Goal: Task Accomplishment & Management: Complete application form

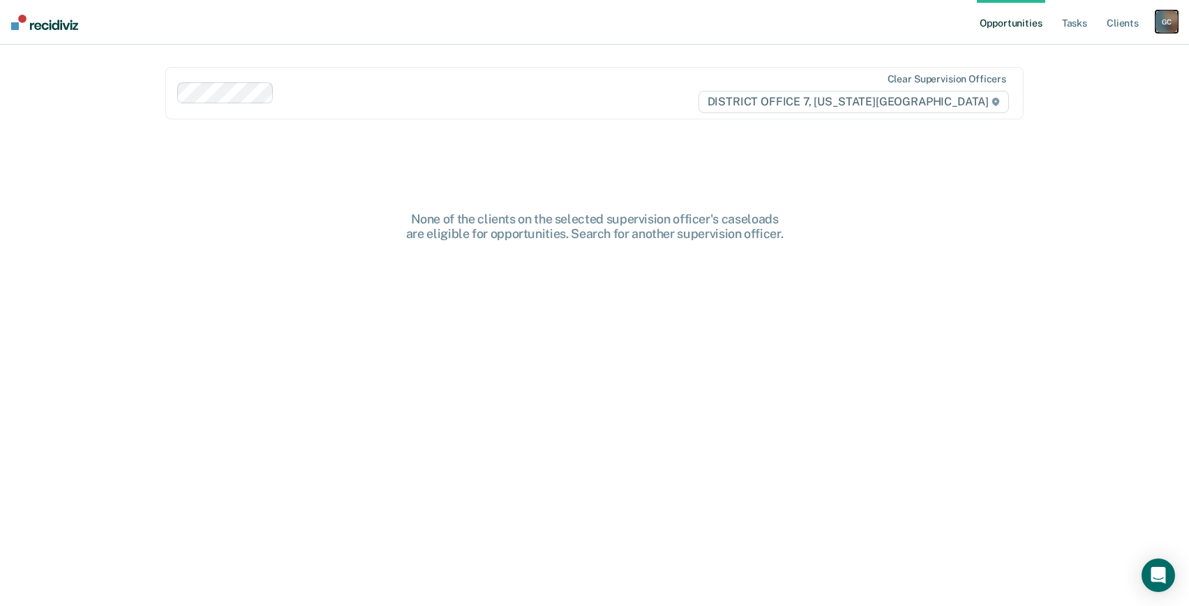
click at [1163, 21] on div "G C" at bounding box center [1167, 21] width 22 height 22
click at [1112, 75] on link "Go to PSI Case Dashboard" at bounding box center [1108, 74] width 117 height 12
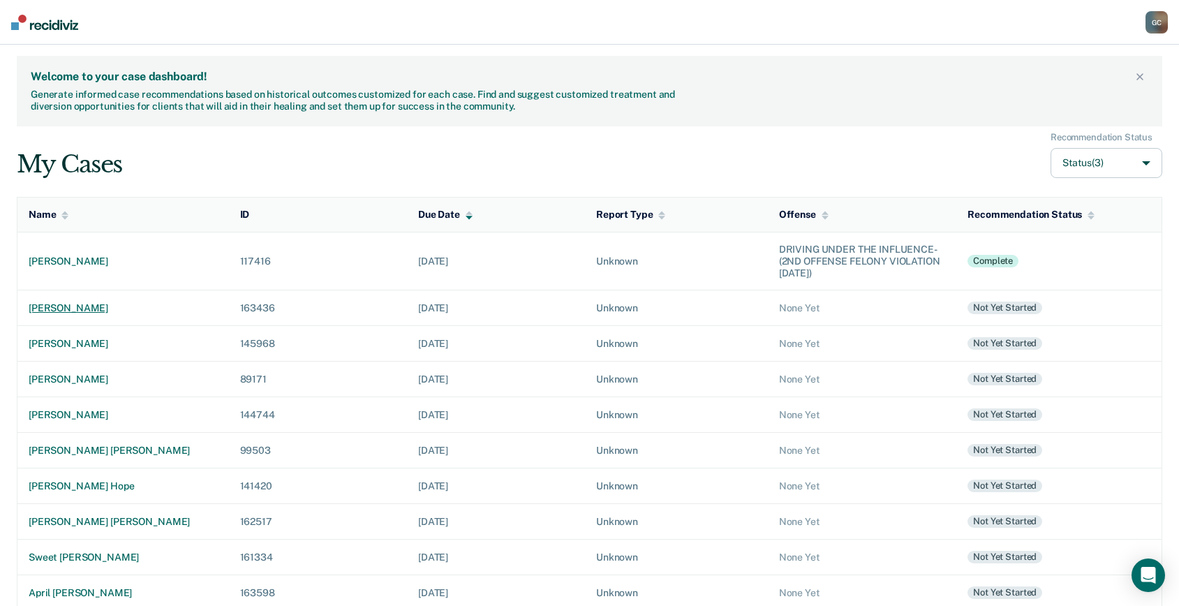
click at [64, 305] on div "[PERSON_NAME]" at bounding box center [123, 308] width 189 height 12
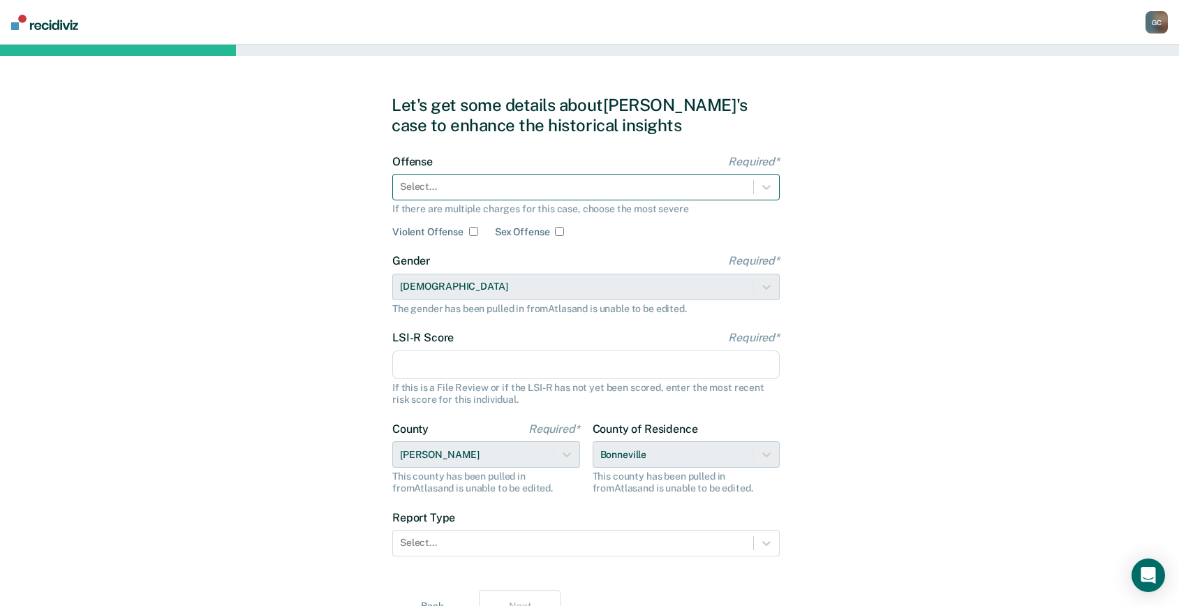
click at [437, 189] on div at bounding box center [573, 186] width 346 height 15
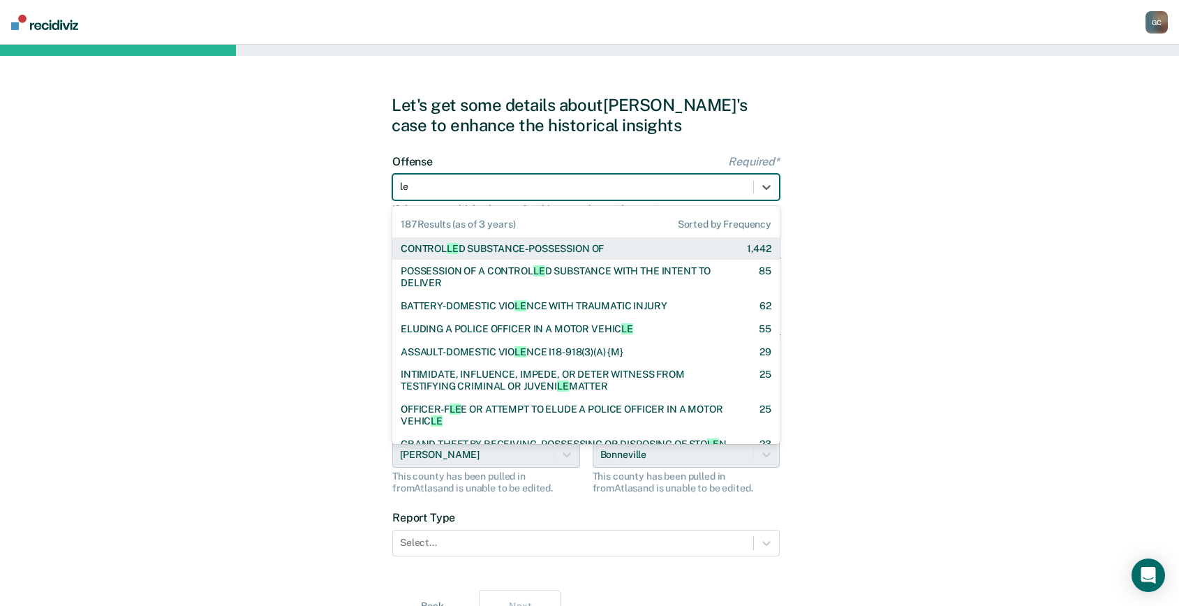
type input "lew"
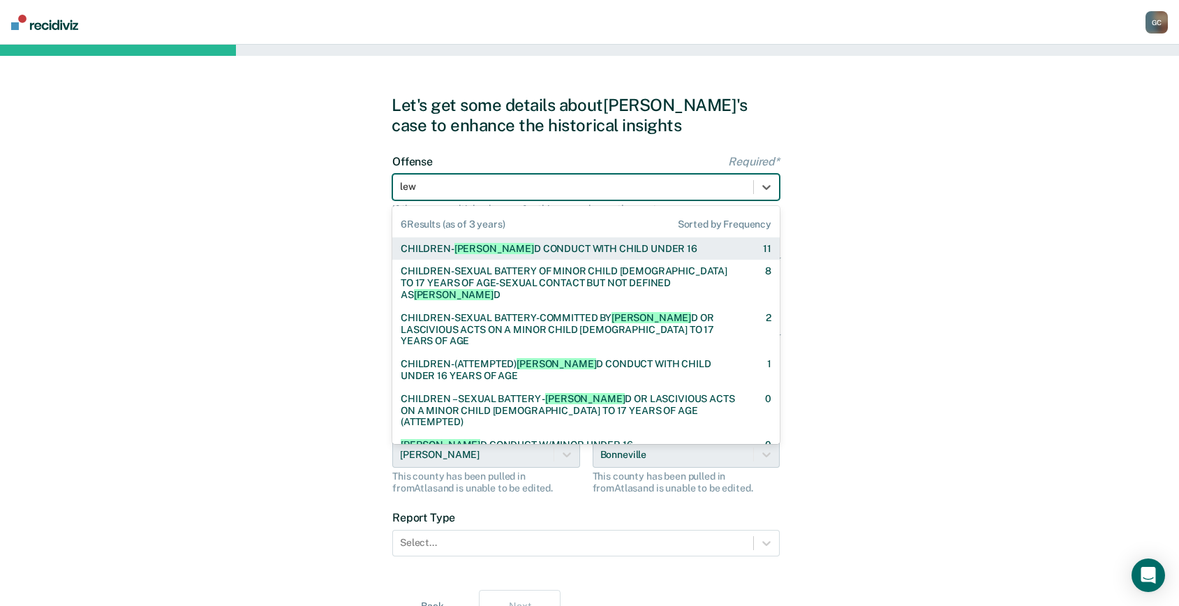
click at [455, 247] on span "[PERSON_NAME]" at bounding box center [494, 248] width 80 height 11
checkbox input "true"
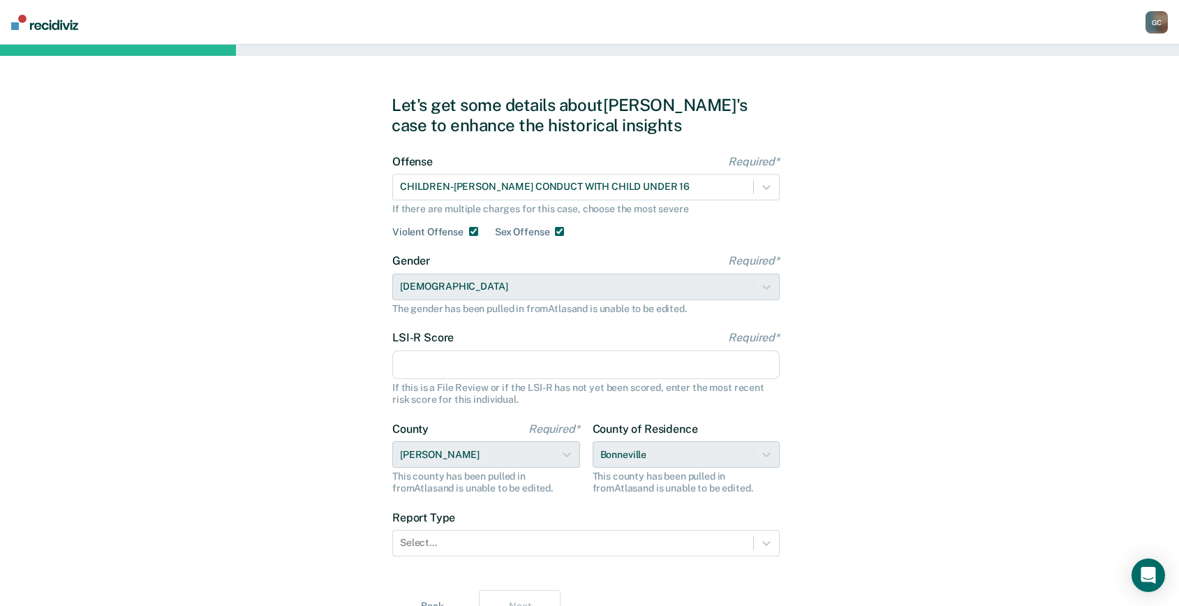
drag, startPoint x: 432, startPoint y: 363, endPoint x: 458, endPoint y: 364, distance: 25.9
click at [432, 363] on input "LSI-R Score Required*" at bounding box center [585, 364] width 387 height 29
click at [424, 368] on input "LSI-R Score Required*" at bounding box center [585, 364] width 387 height 29
type input "12"
click at [290, 432] on div "Let's get some details about [PERSON_NAME]'s case to enhance the historical ins…" at bounding box center [589, 359] width 1179 height 629
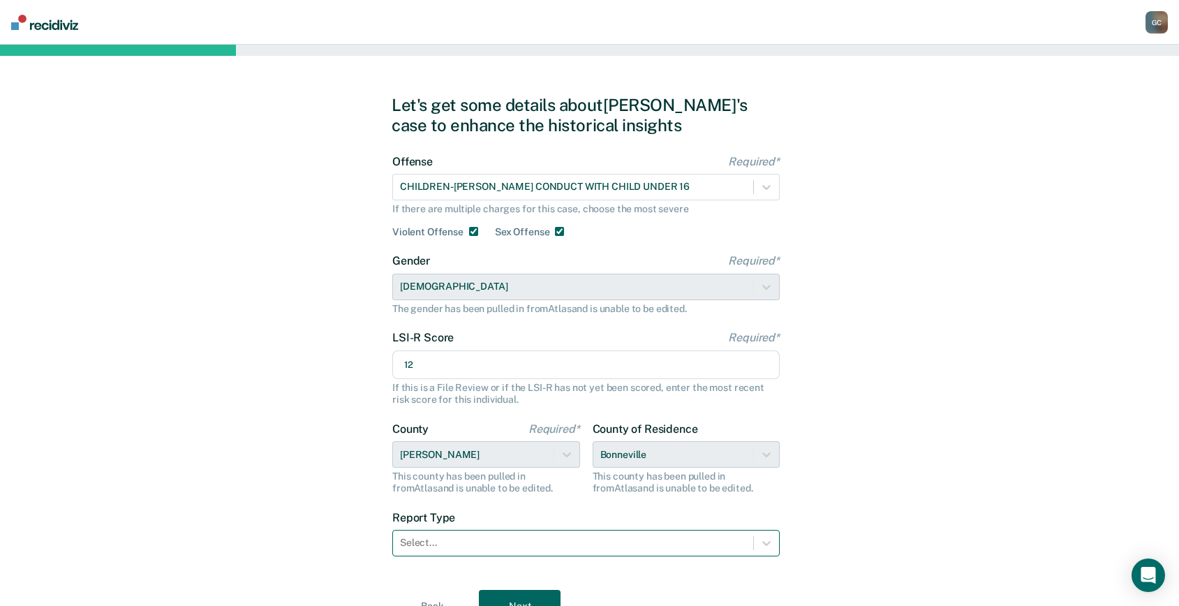
scroll to position [36, 0]
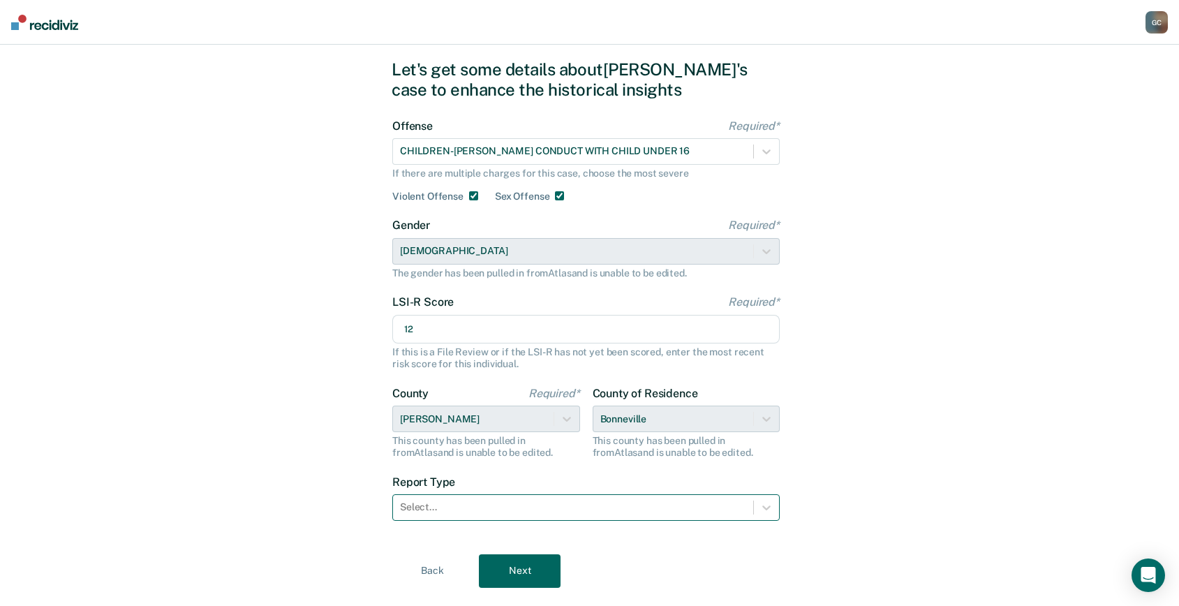
click at [468, 521] on div "Select..." at bounding box center [585, 507] width 387 height 27
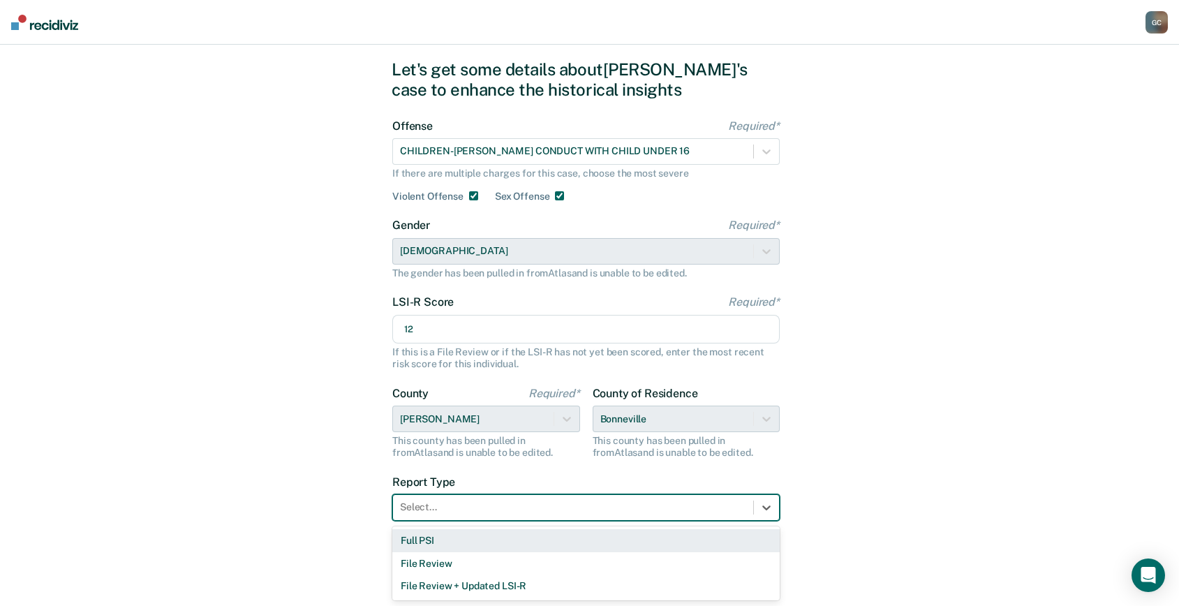
click at [441, 542] on div "Full PSI" at bounding box center [585, 540] width 387 height 23
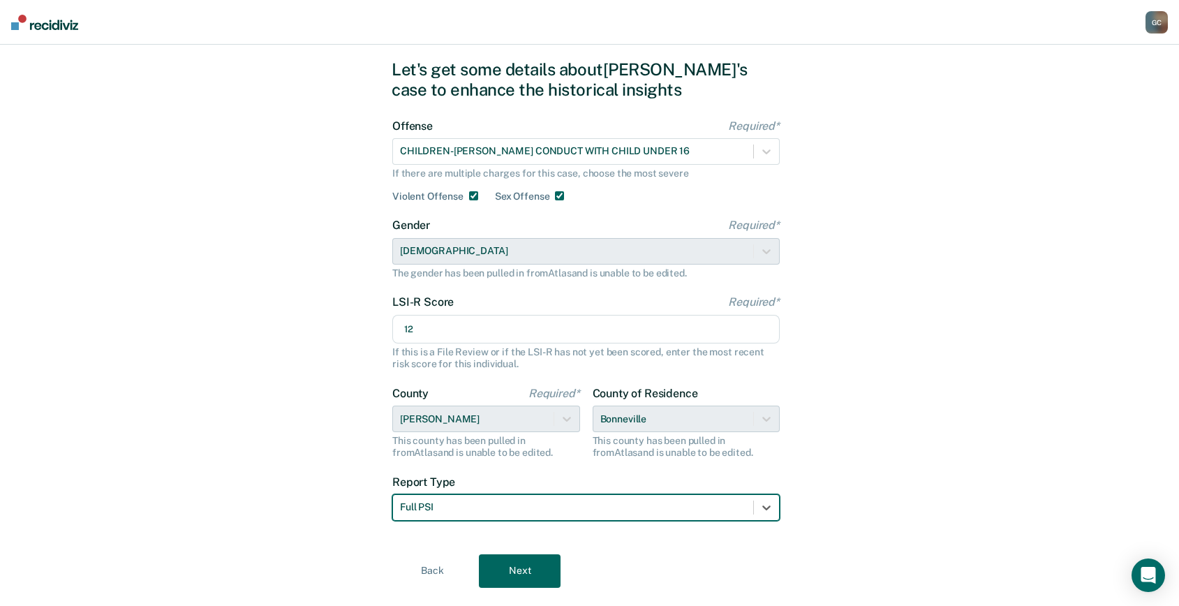
scroll to position [68, 0]
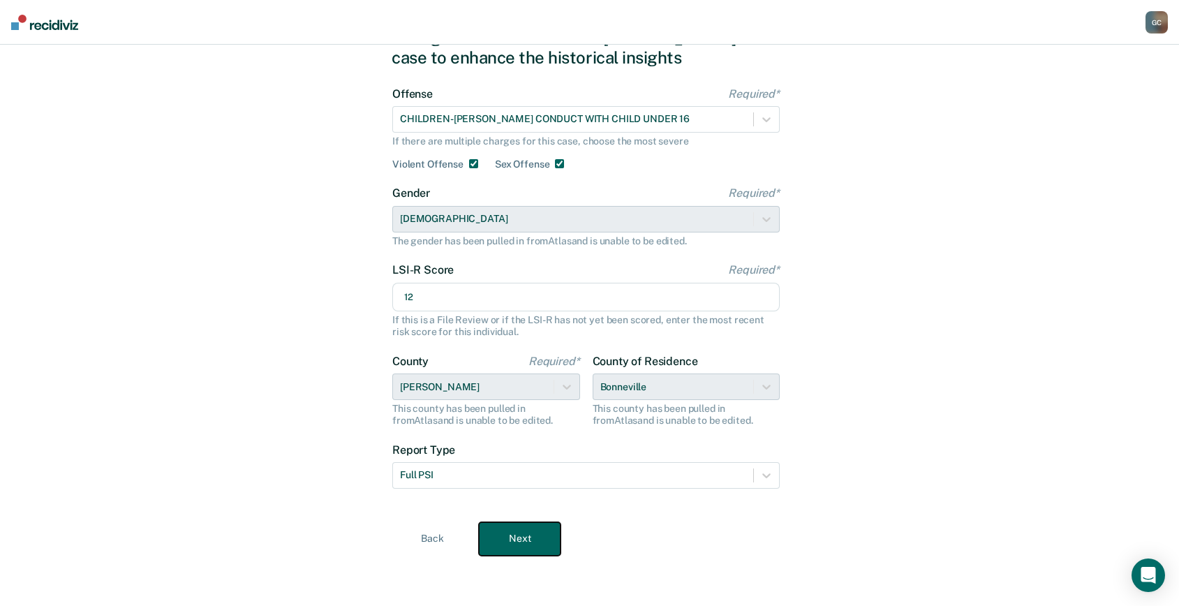
click at [541, 538] on button "Next" at bounding box center [520, 539] width 82 height 34
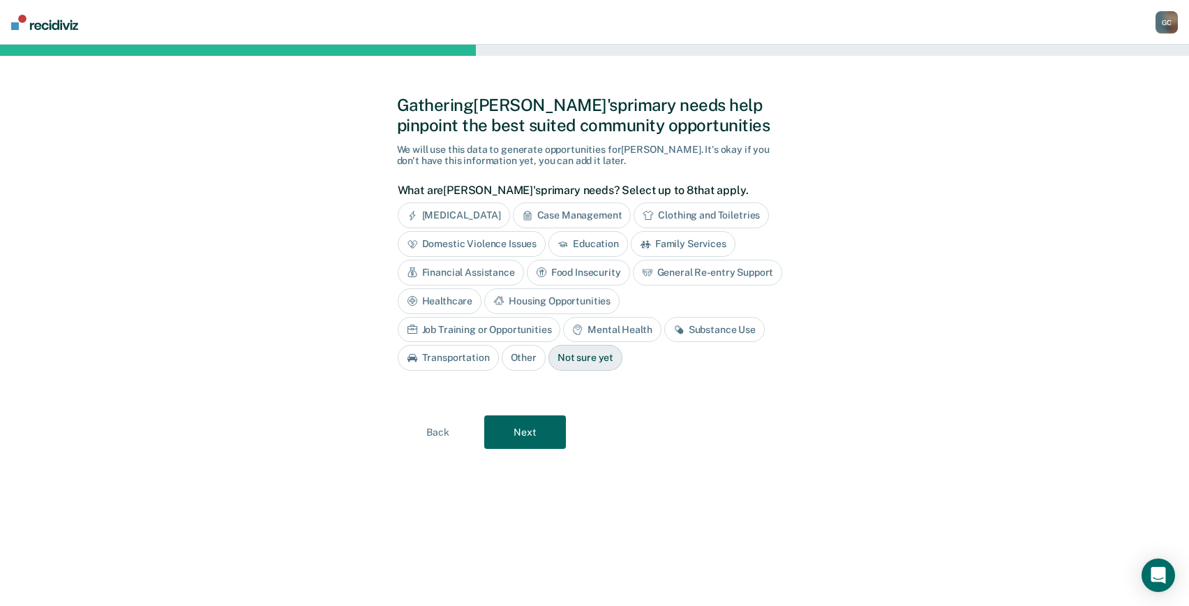
click at [549, 362] on div "Not sure yet" at bounding box center [586, 358] width 74 height 26
click at [520, 438] on button "Next" at bounding box center [525, 432] width 82 height 34
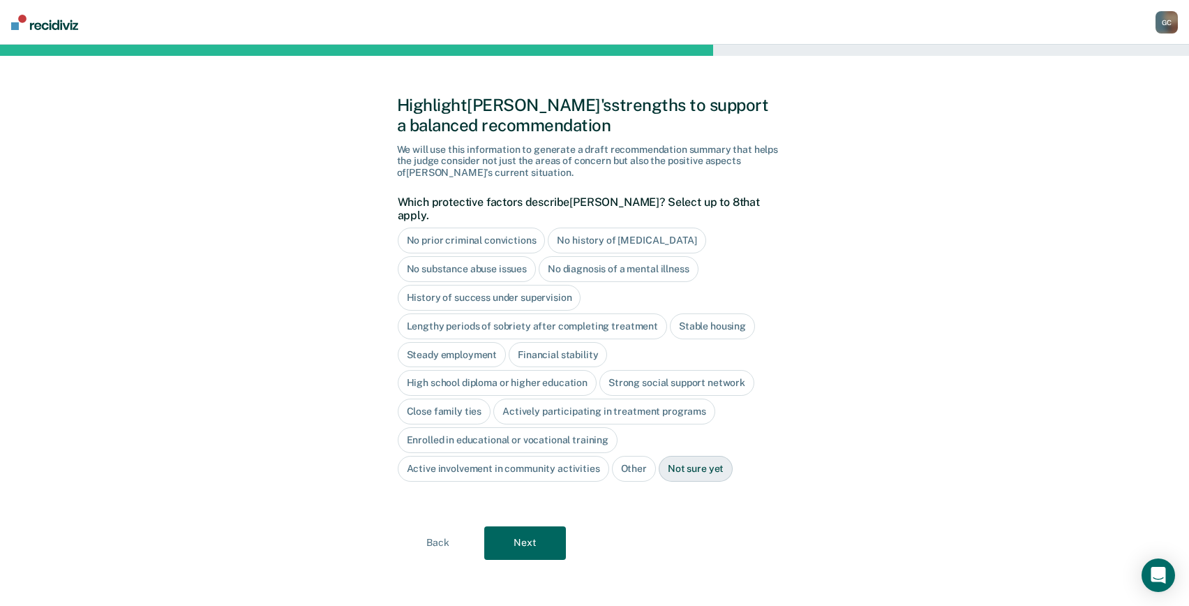
click at [440, 256] on div "No substance abuse issues" at bounding box center [467, 269] width 139 height 26
click at [591, 258] on div "No diagnosis of a mental illness" at bounding box center [635, 269] width 160 height 26
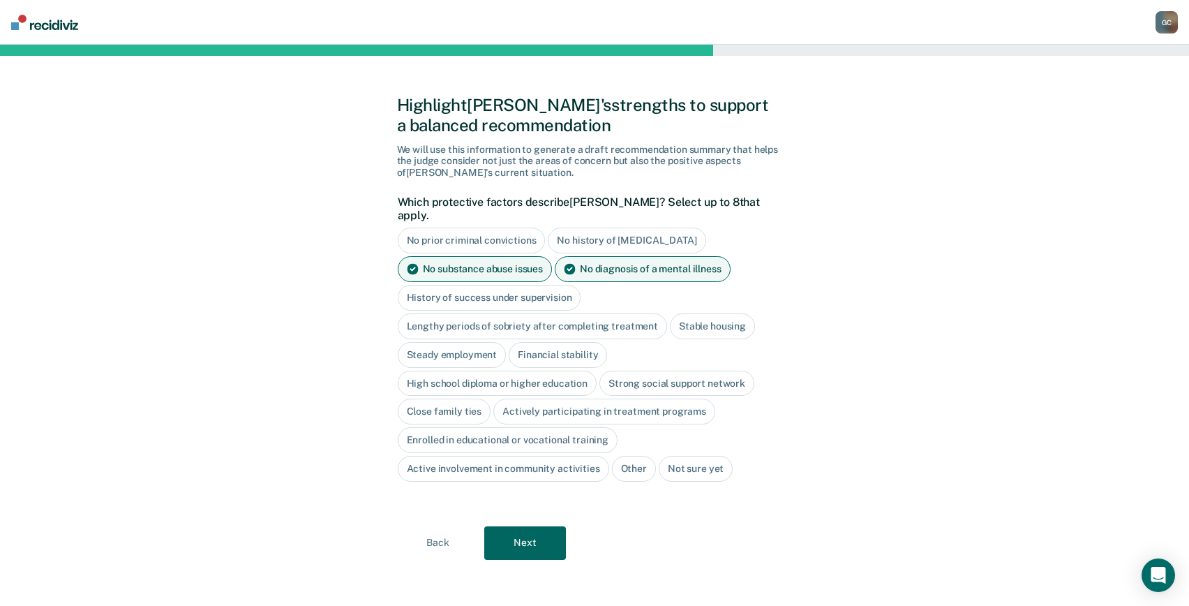
click at [429, 342] on div "Steady employment" at bounding box center [452, 355] width 109 height 26
click at [465, 371] on div "High school diploma or higher education" at bounding box center [498, 384] width 200 height 26
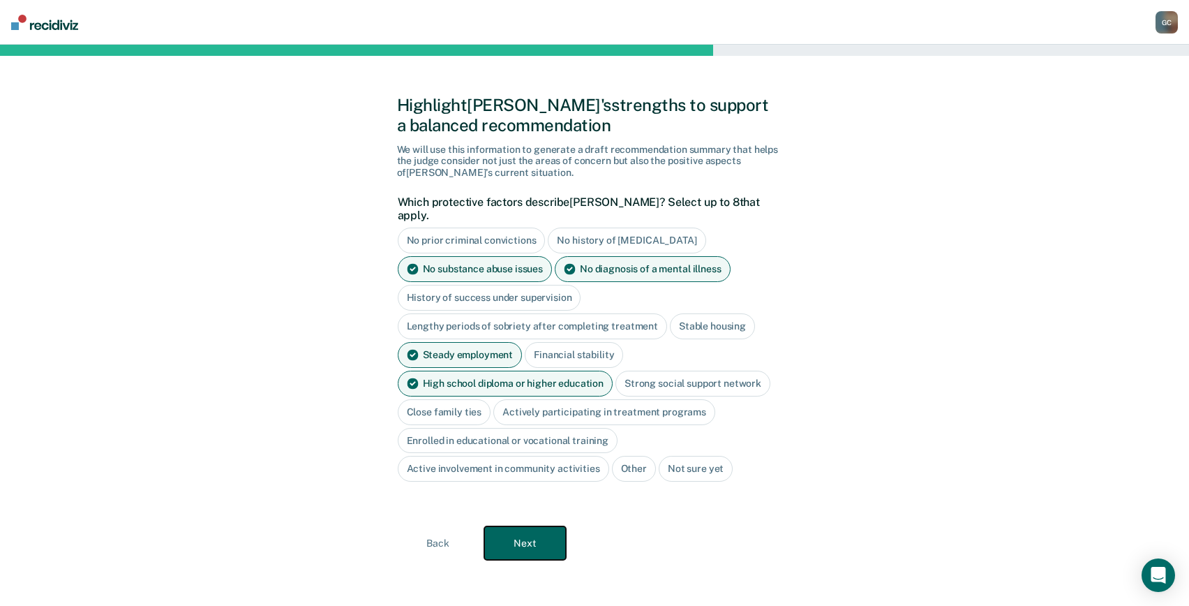
click at [530, 539] on button "Next" at bounding box center [525, 543] width 82 height 34
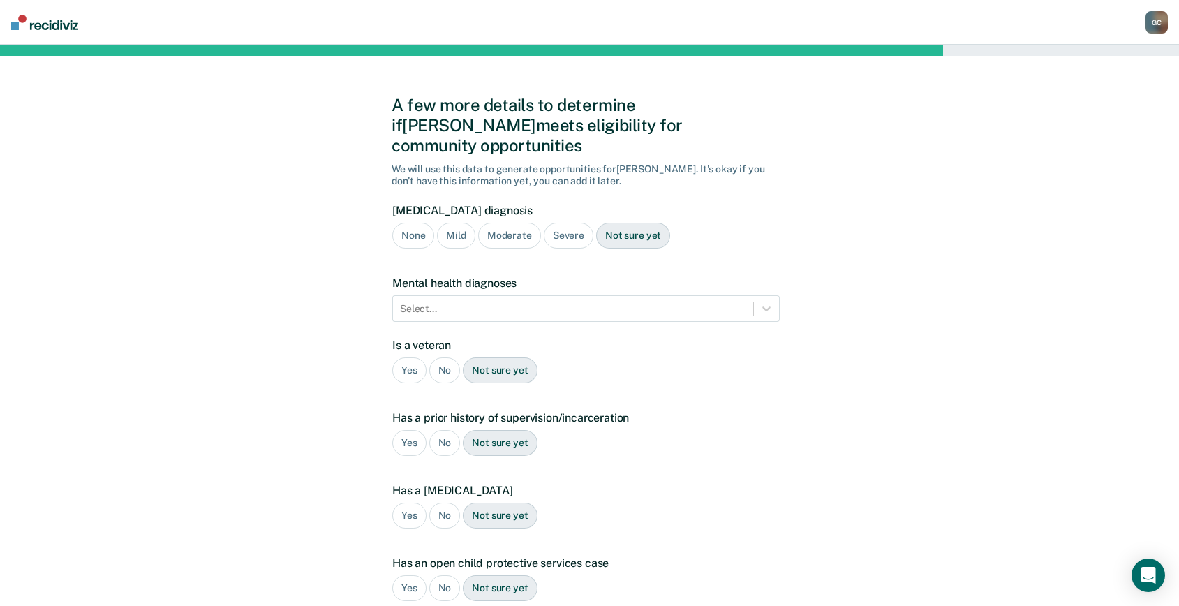
click at [410, 223] on div "None" at bounding box center [413, 236] width 42 height 26
click at [481, 302] on div at bounding box center [573, 309] width 346 height 15
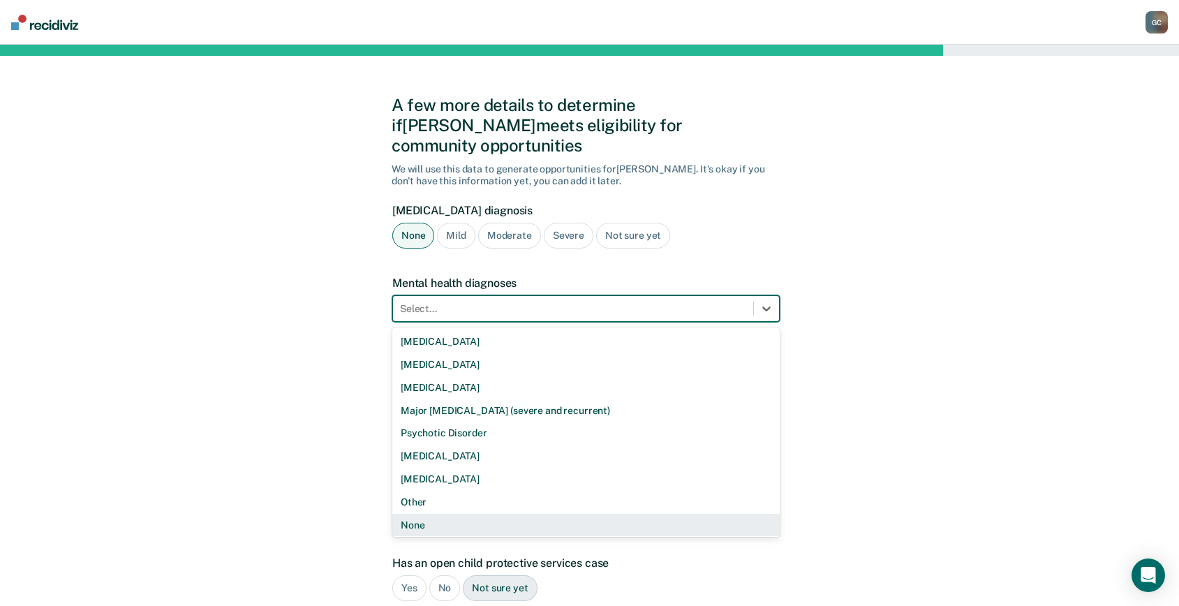
click at [462, 514] on div "None" at bounding box center [585, 525] width 387 height 23
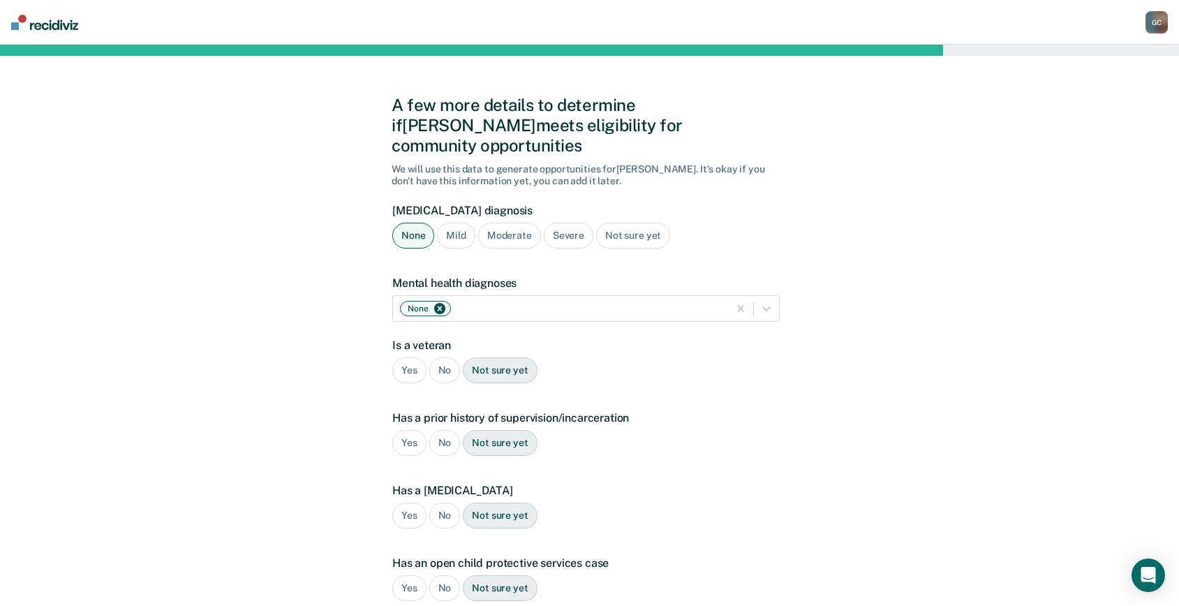
click at [441, 357] on div "No" at bounding box center [444, 370] width 31 height 26
drag, startPoint x: 437, startPoint y: 417, endPoint x: 453, endPoint y: 418, distance: 16.1
click at [438, 430] on div "No" at bounding box center [444, 443] width 31 height 26
click at [447, 503] on div "No" at bounding box center [444, 516] width 31 height 26
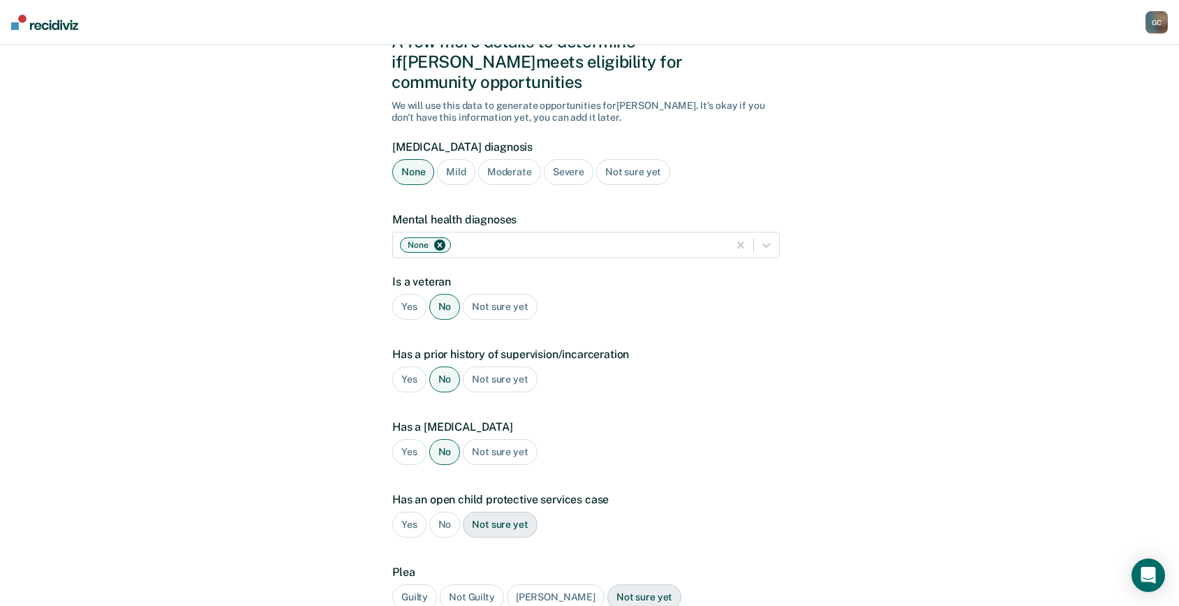
scroll to position [176, 0]
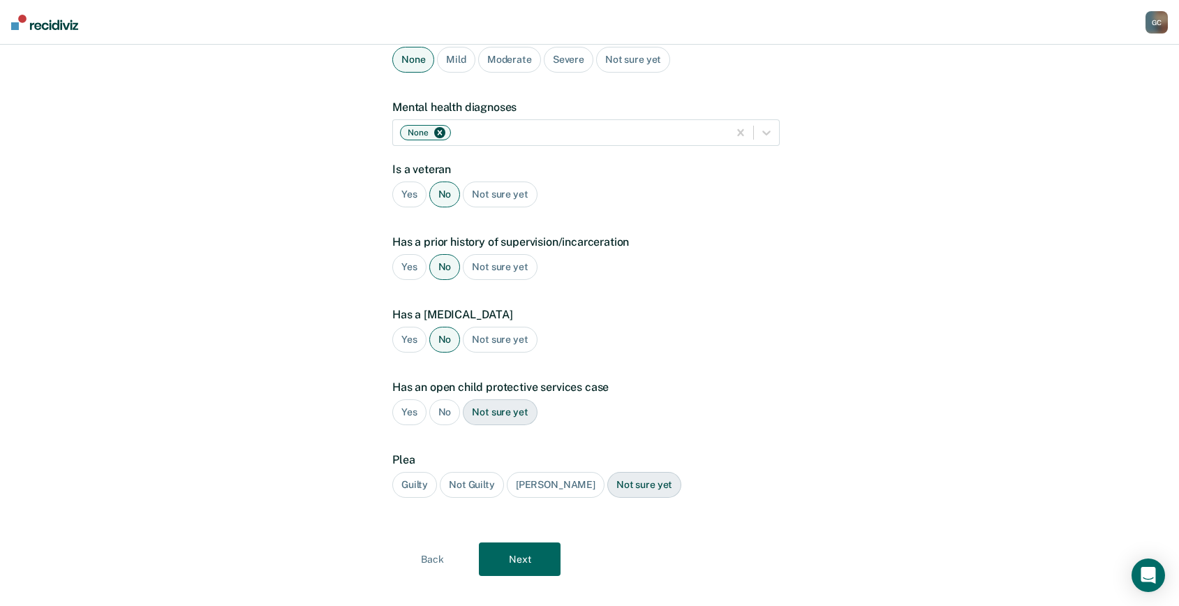
click at [441, 399] on div "No" at bounding box center [444, 412] width 31 height 26
click at [409, 472] on div "Guilty" at bounding box center [414, 485] width 45 height 26
click at [527, 542] on button "Next" at bounding box center [520, 559] width 82 height 34
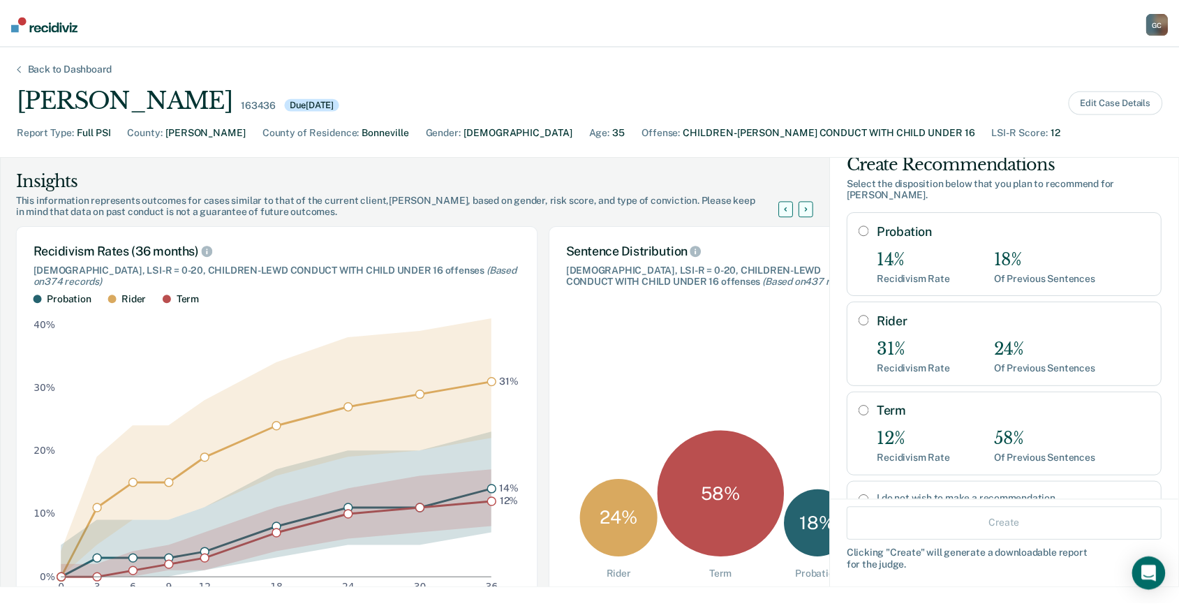
scroll to position [0, 0]
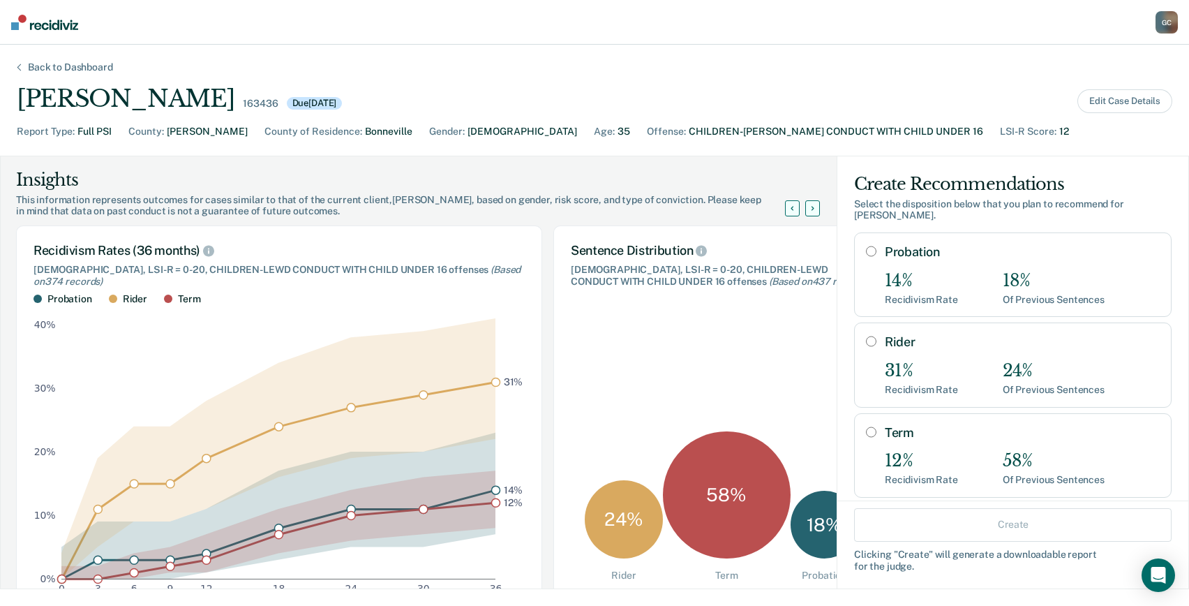
click at [866, 426] on input "Term" at bounding box center [871, 431] width 10 height 11
radio input "true"
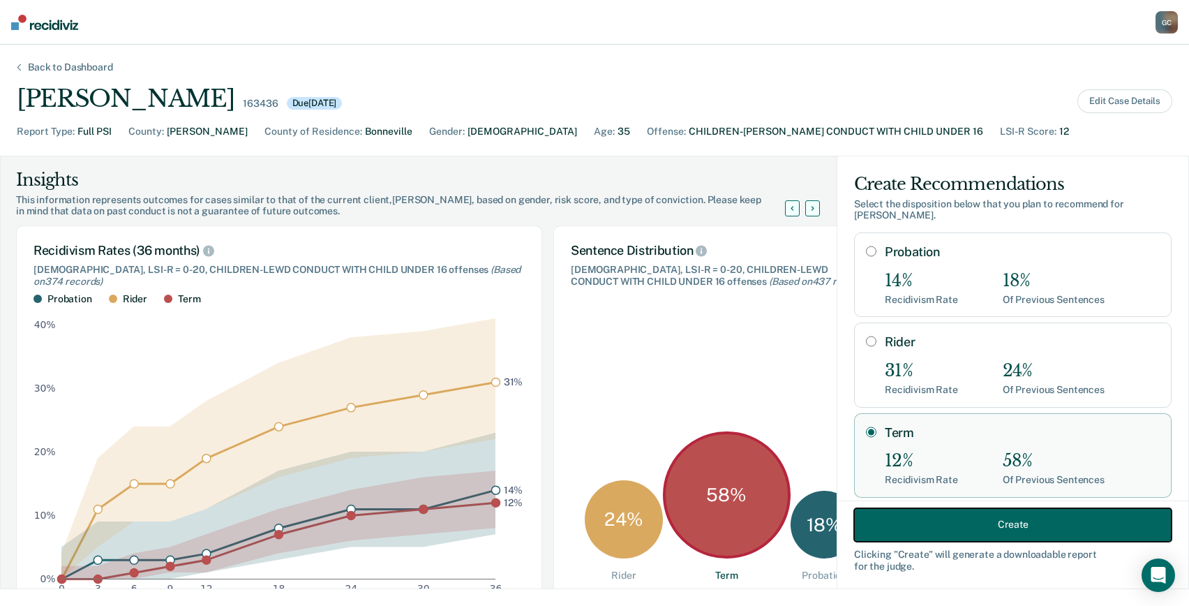
click at [885, 522] on button "Create" at bounding box center [1013, 524] width 318 height 34
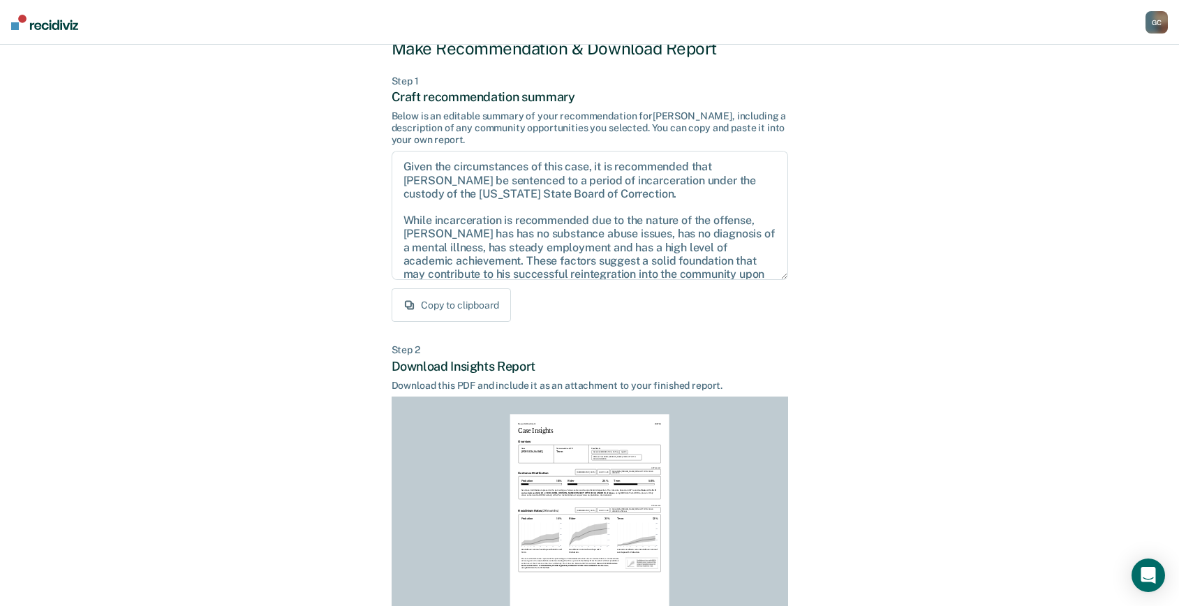
scroll to position [190, 0]
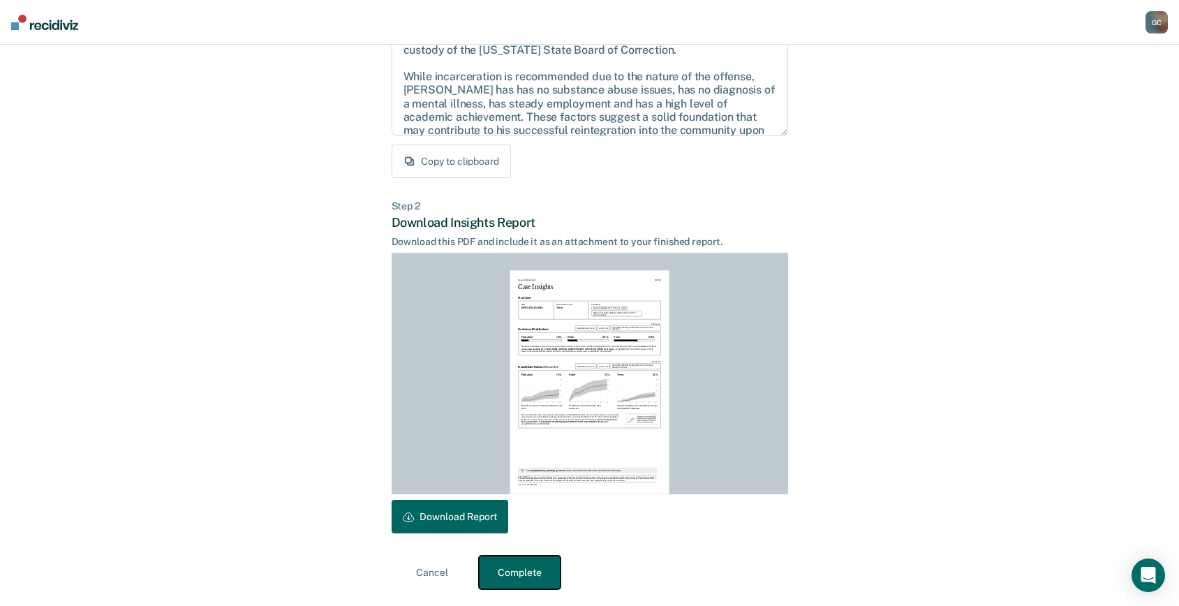
click at [539, 567] on button "Complete" at bounding box center [520, 573] width 82 height 34
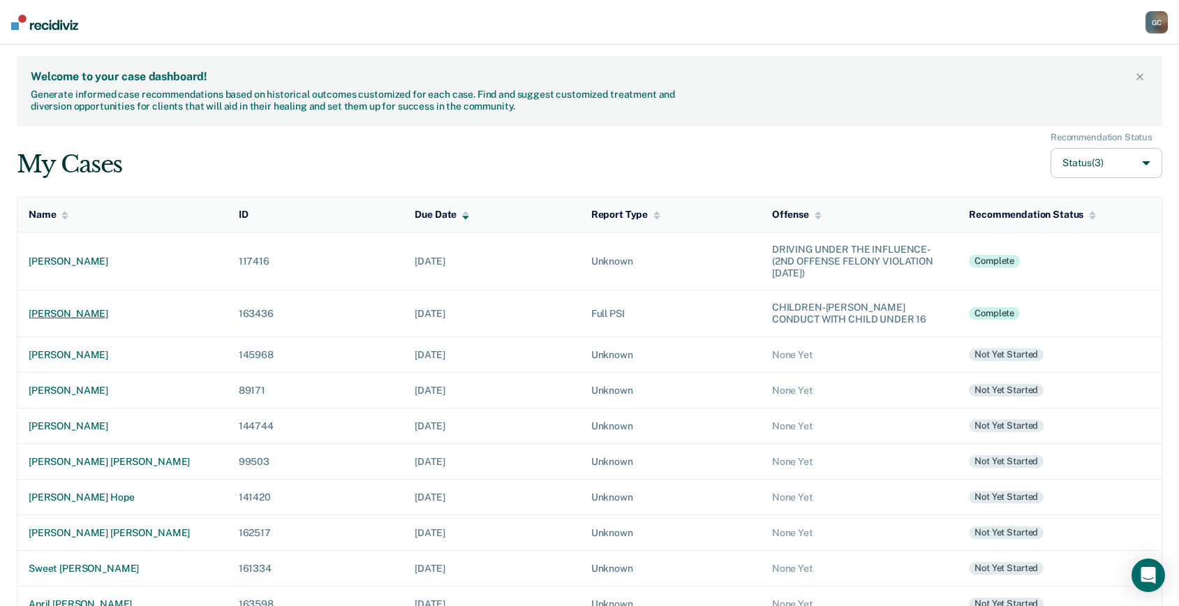
click at [61, 310] on div "[PERSON_NAME]" at bounding box center [123, 314] width 188 height 12
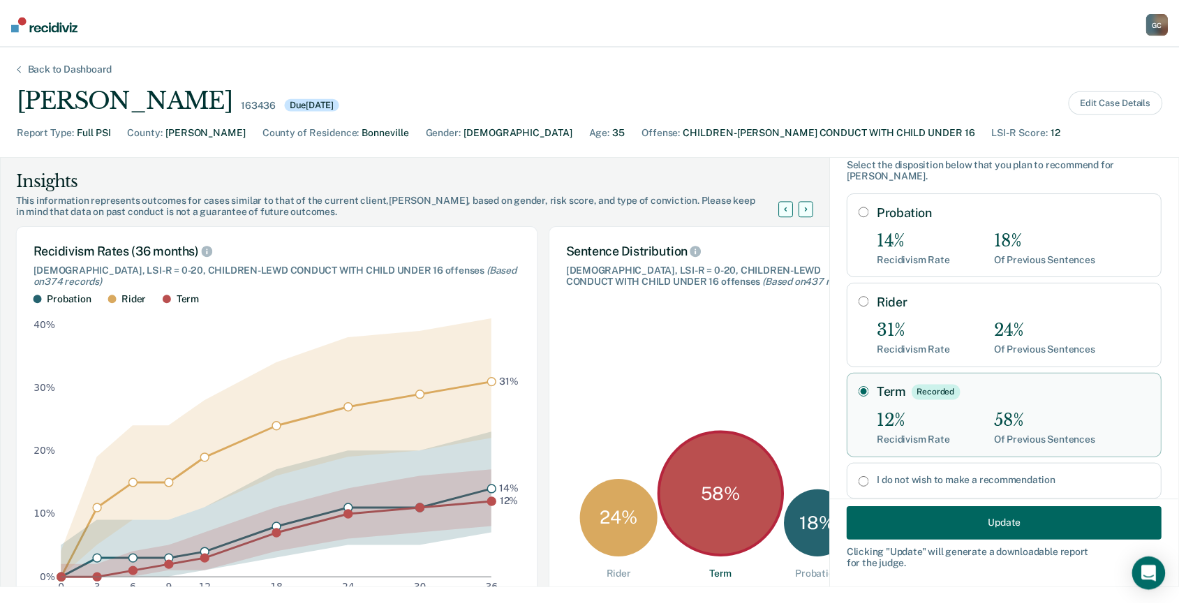
scroll to position [63, 0]
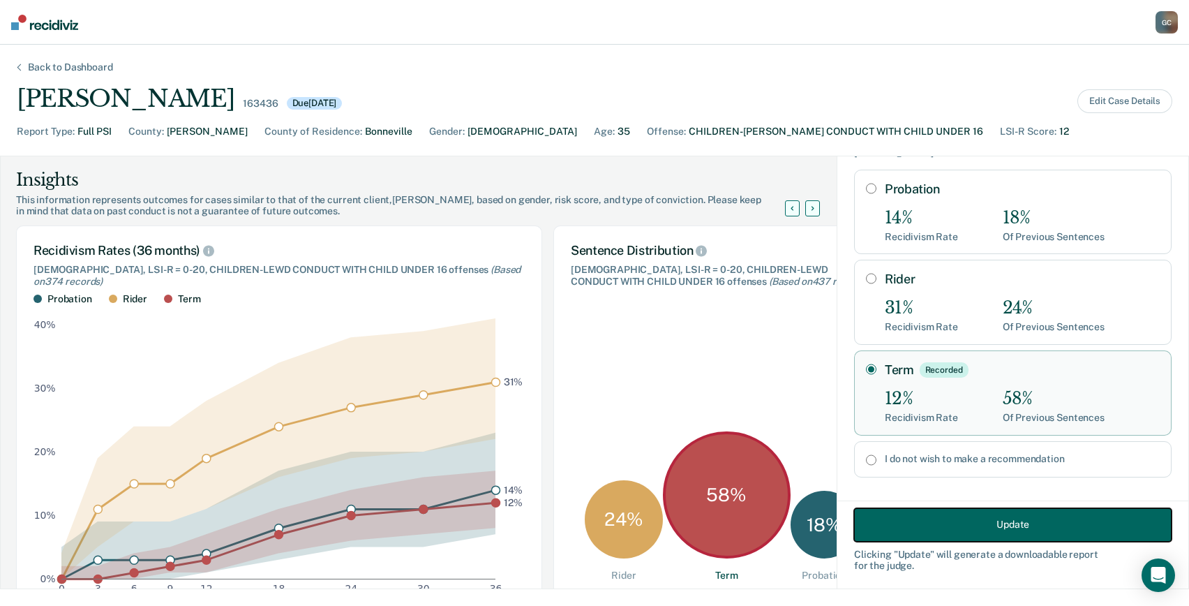
click at [880, 523] on button "Update" at bounding box center [1013, 524] width 318 height 34
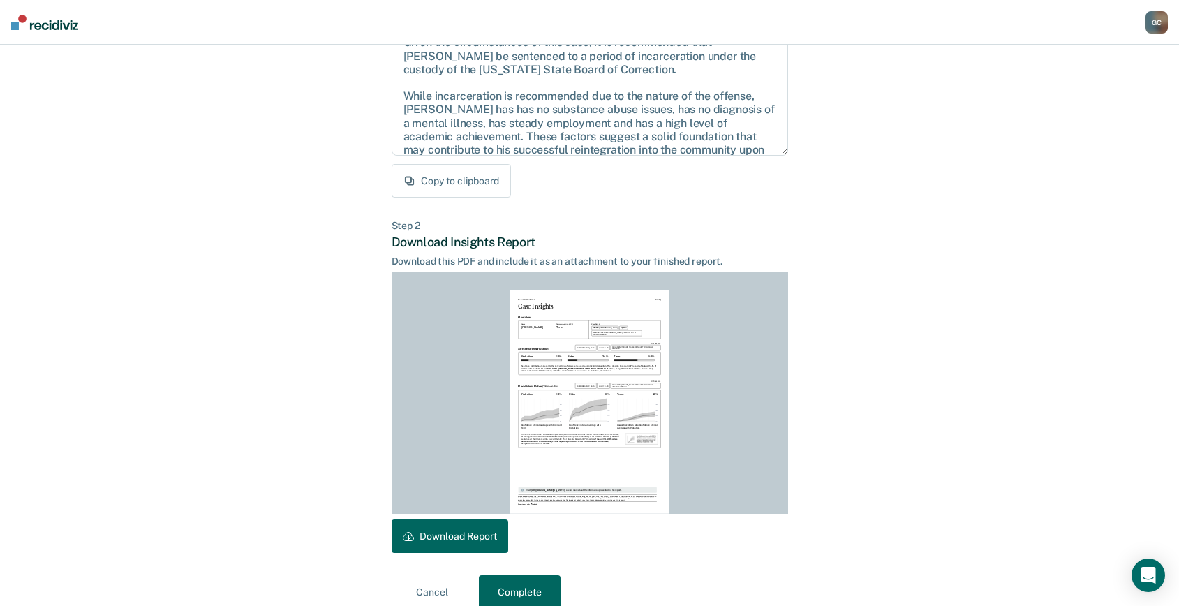
scroll to position [190, 0]
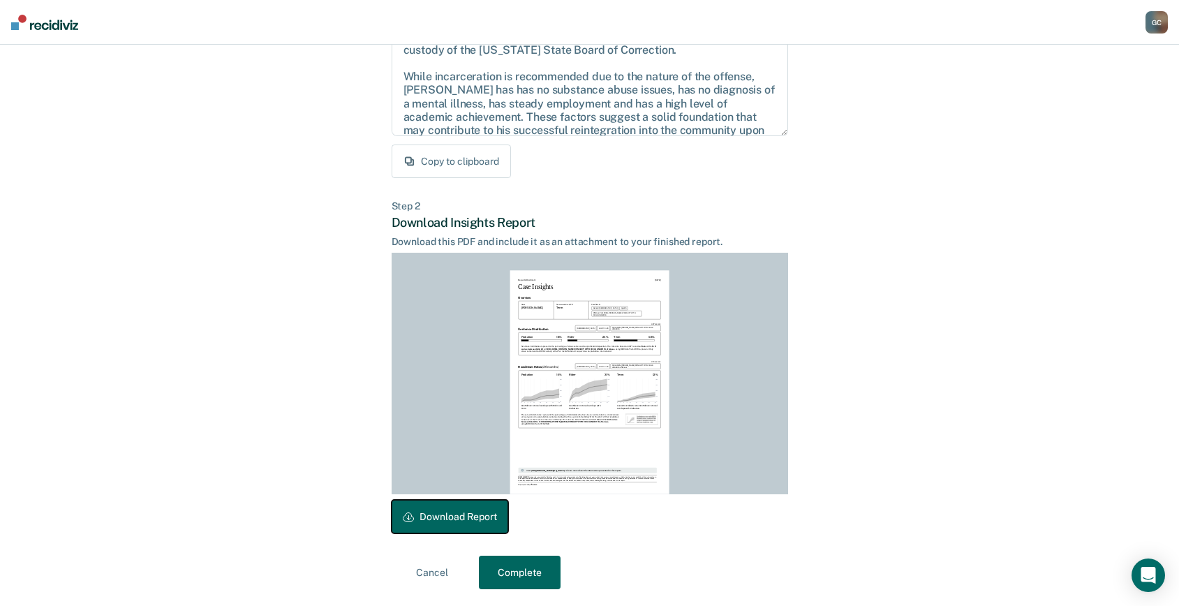
click at [438, 516] on button "Download Report" at bounding box center [450, 517] width 117 height 34
click at [514, 569] on button "Complete" at bounding box center [520, 573] width 82 height 34
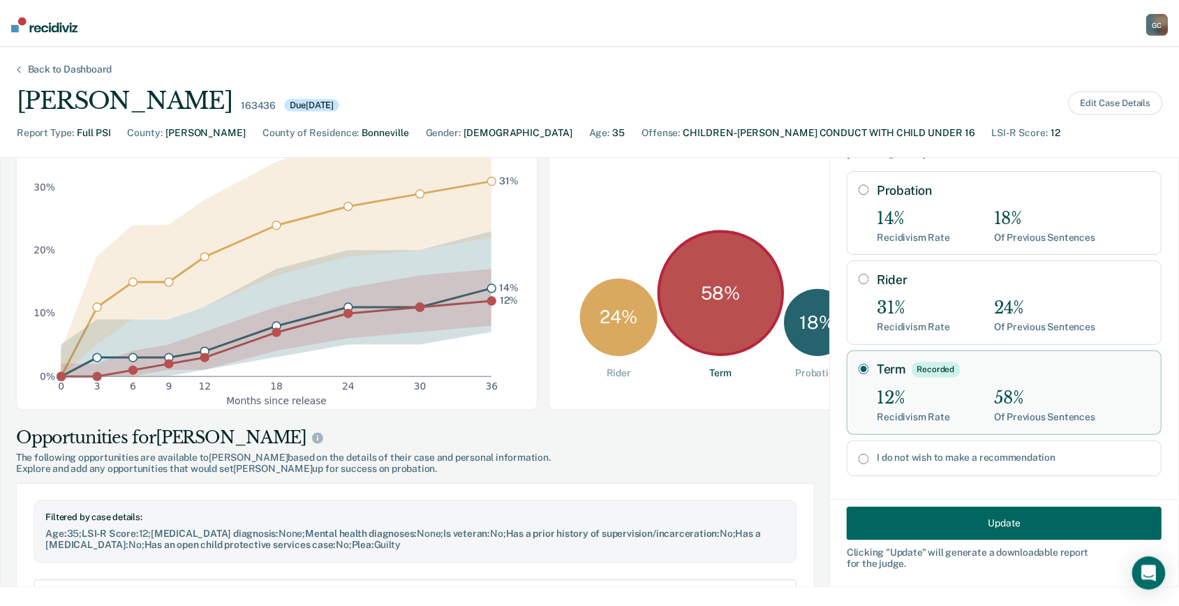
scroll to position [34, 0]
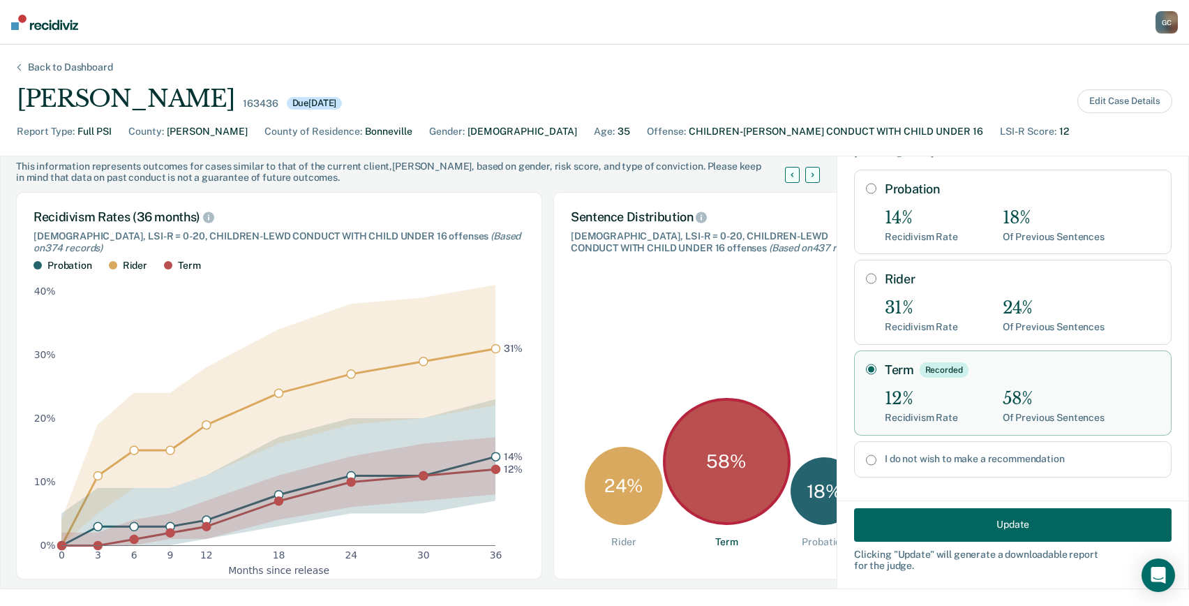
click at [70, 66] on div "Back to Dashboard" at bounding box center [70, 67] width 119 height 12
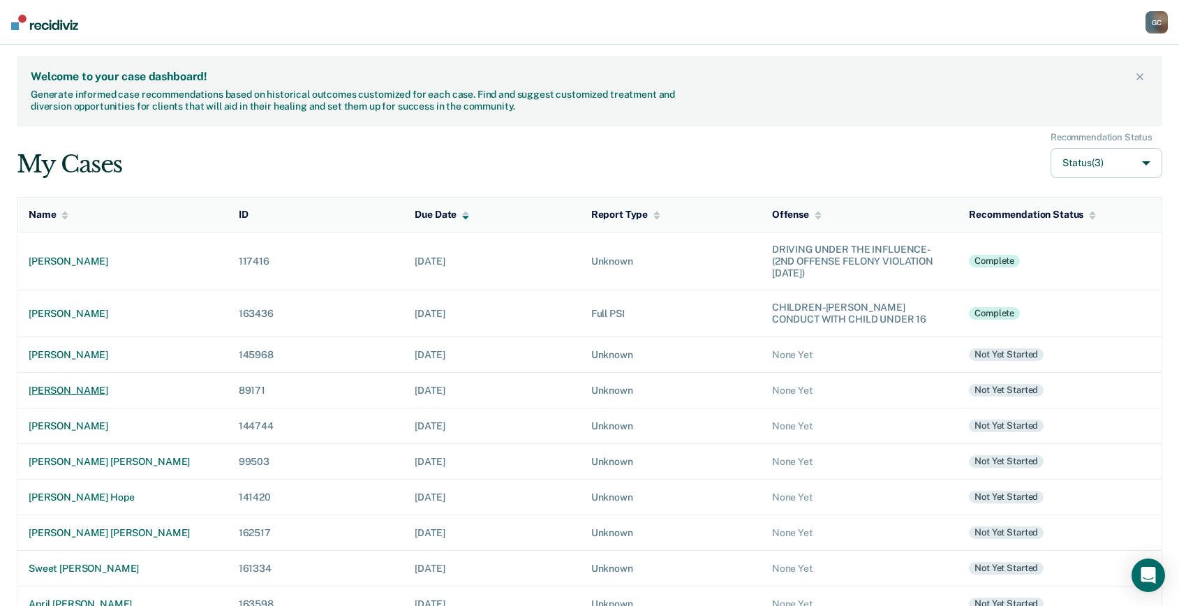
click at [84, 392] on div "[PERSON_NAME]" at bounding box center [123, 391] width 188 height 12
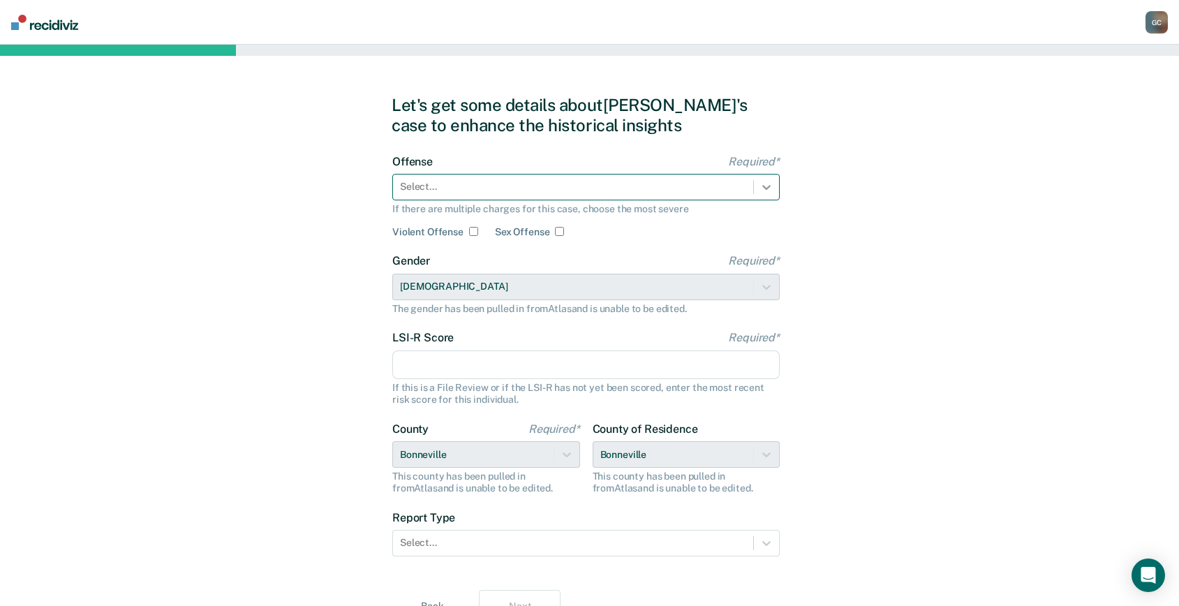
click at [761, 186] on icon at bounding box center [766, 187] width 14 height 14
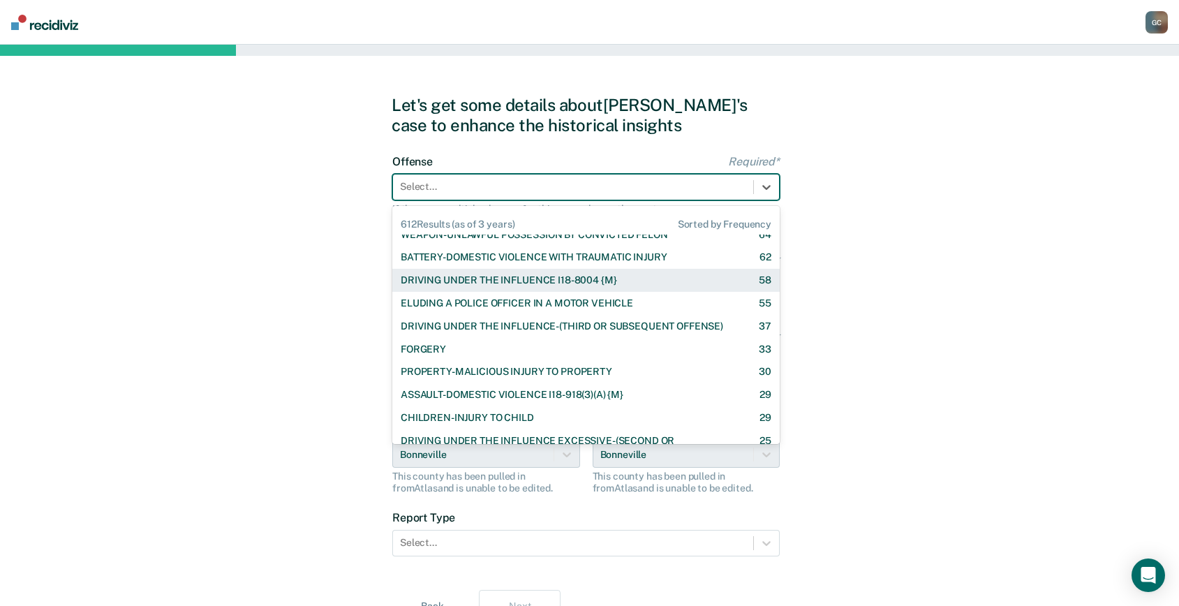
scroll to position [279, 0]
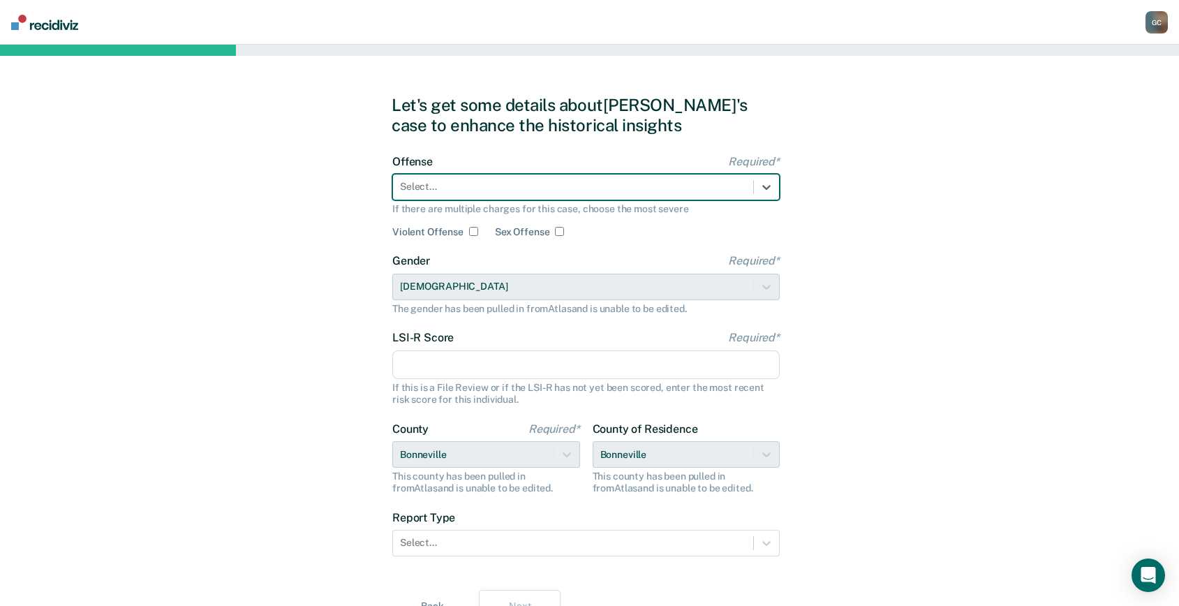
click at [470, 176] on div "Select..." at bounding box center [585, 187] width 387 height 27
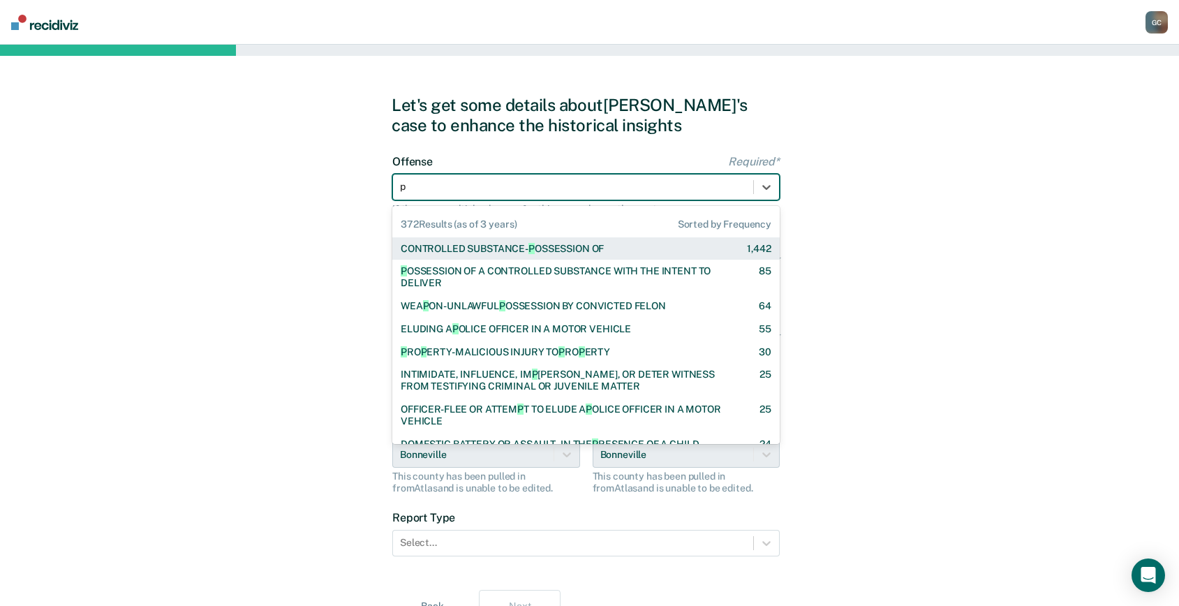
type input "po"
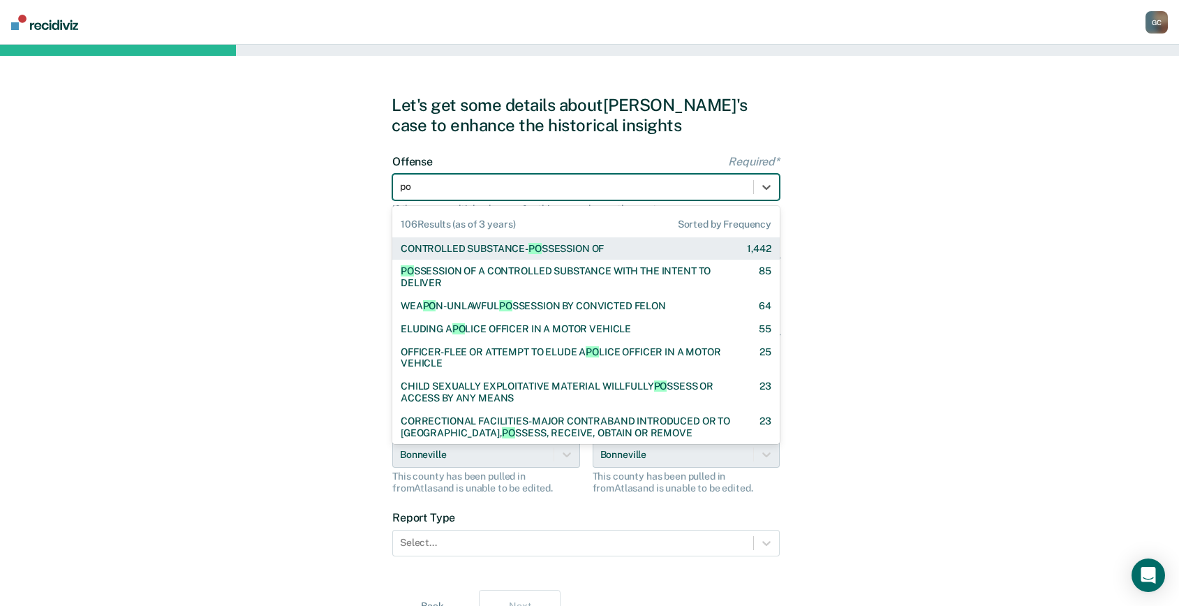
click at [453, 246] on div "CONTROLLED SUBSTANCE- PO SSESSION OF" at bounding box center [502, 249] width 203 height 12
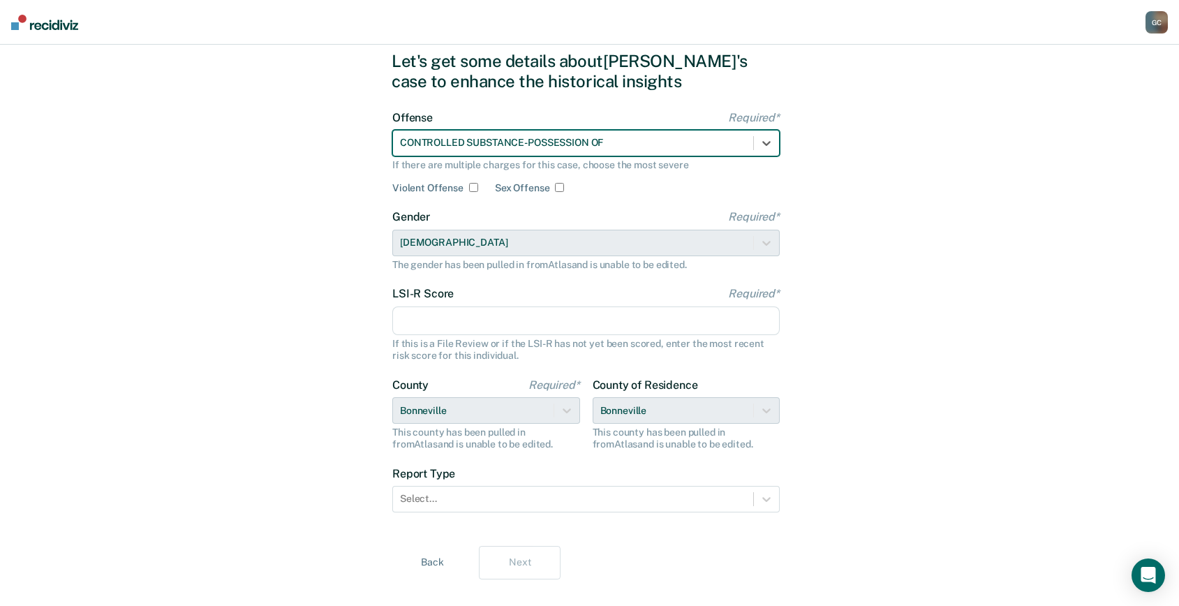
scroll to position [68, 0]
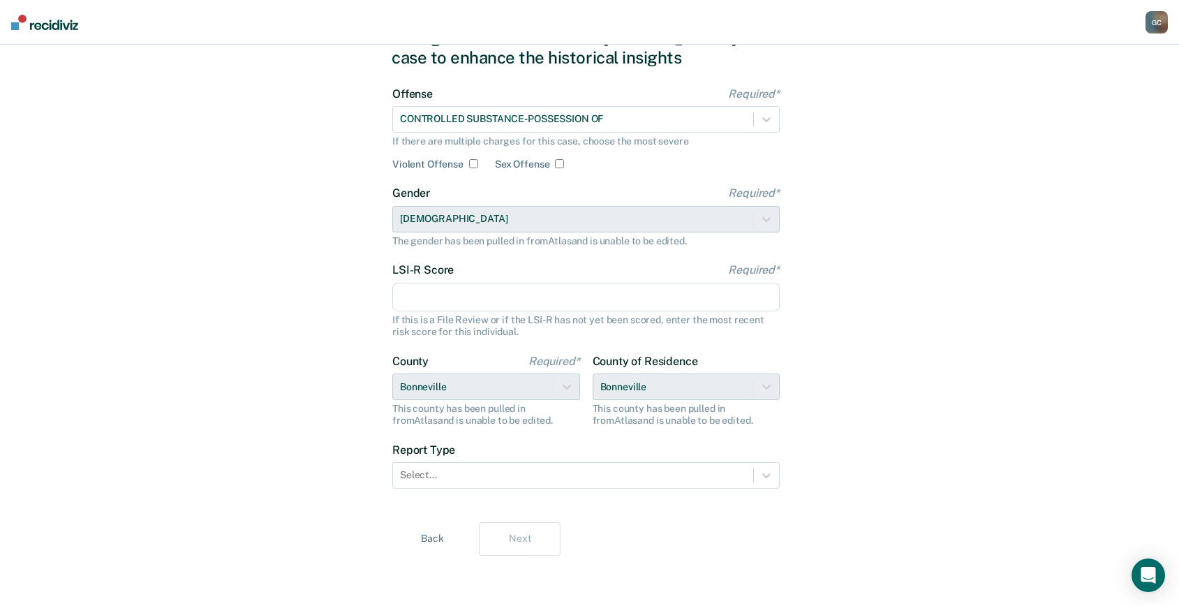
click at [441, 297] on input "LSI-R Score Required*" at bounding box center [585, 297] width 387 height 29
type input "23"
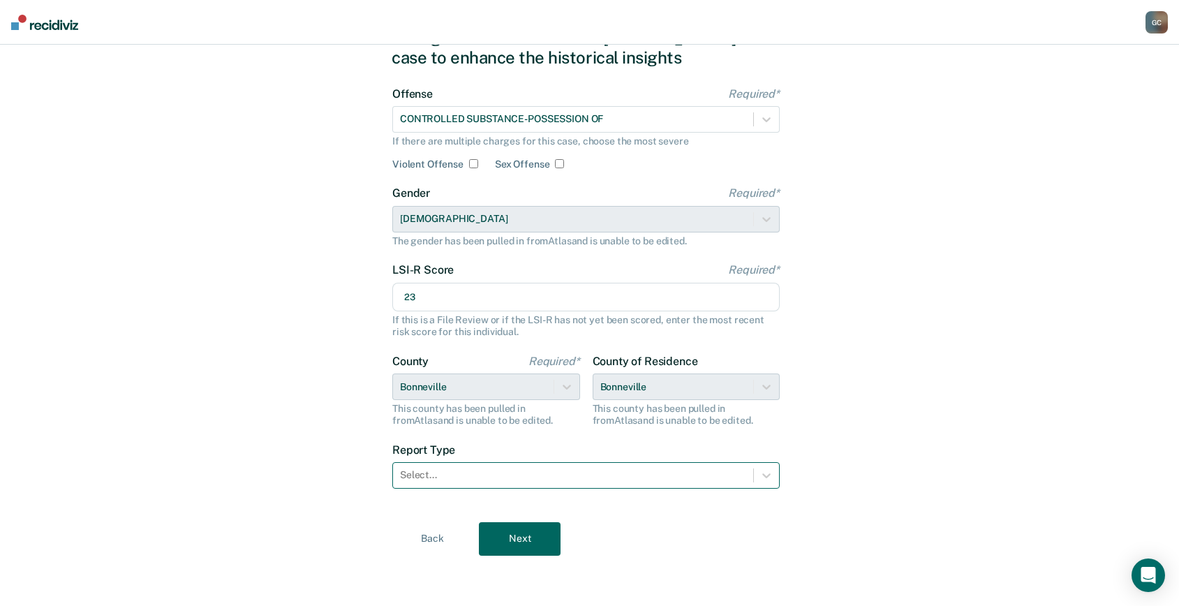
drag, startPoint x: 549, startPoint y: 474, endPoint x: 527, endPoint y: 480, distance: 23.2
click at [549, 474] on div at bounding box center [573, 475] width 346 height 15
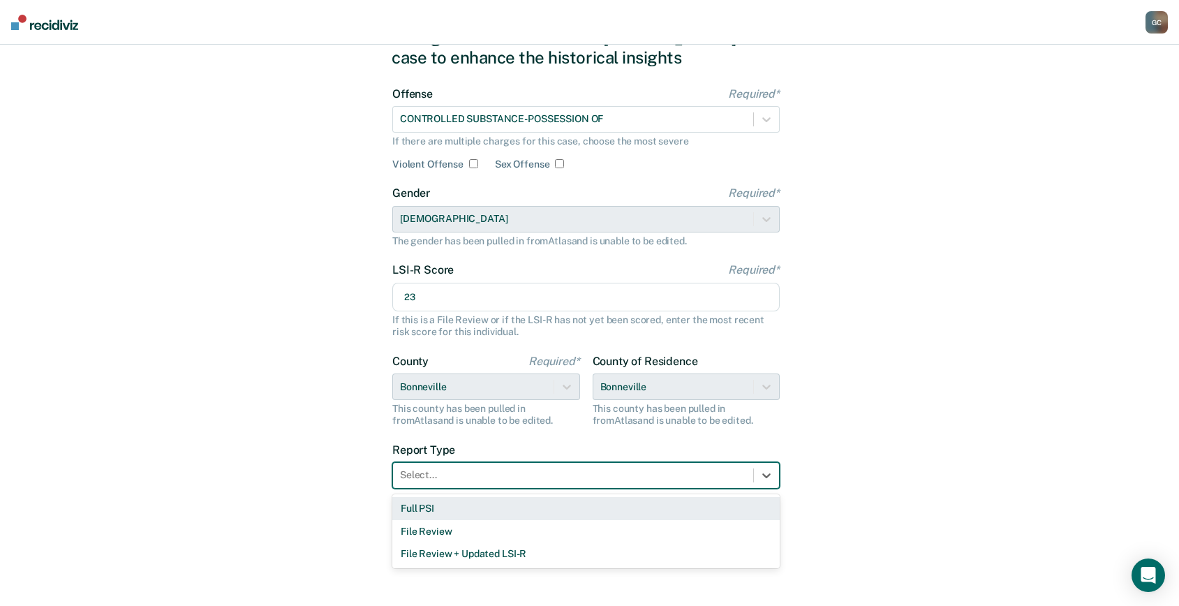
click at [467, 515] on div "Full PSI" at bounding box center [585, 508] width 387 height 23
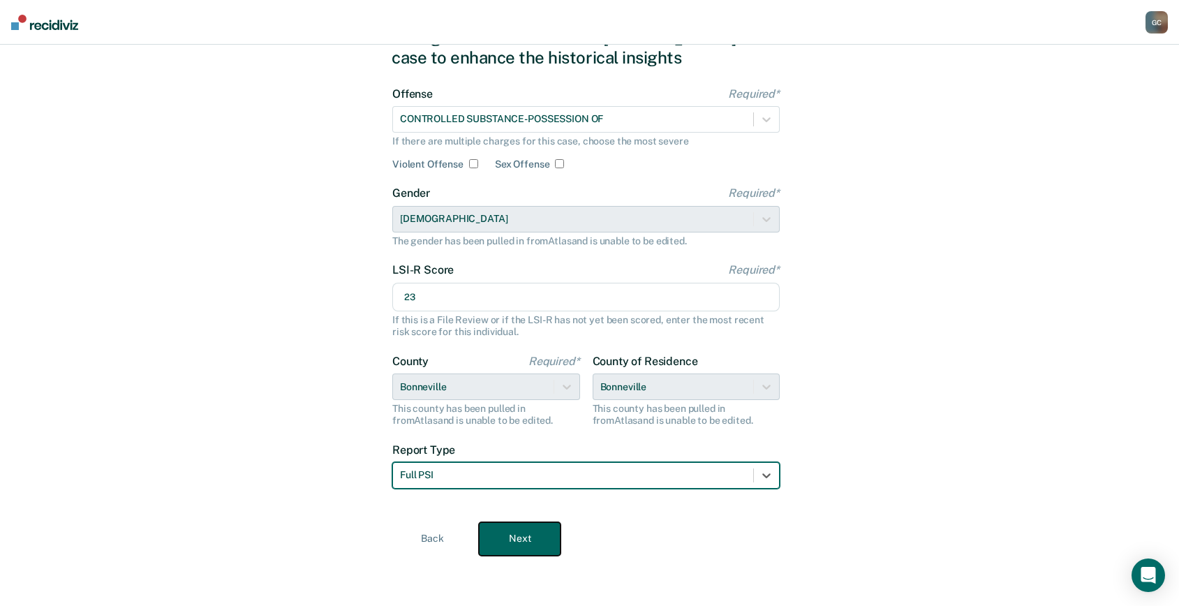
click at [528, 545] on button "Next" at bounding box center [520, 539] width 82 height 34
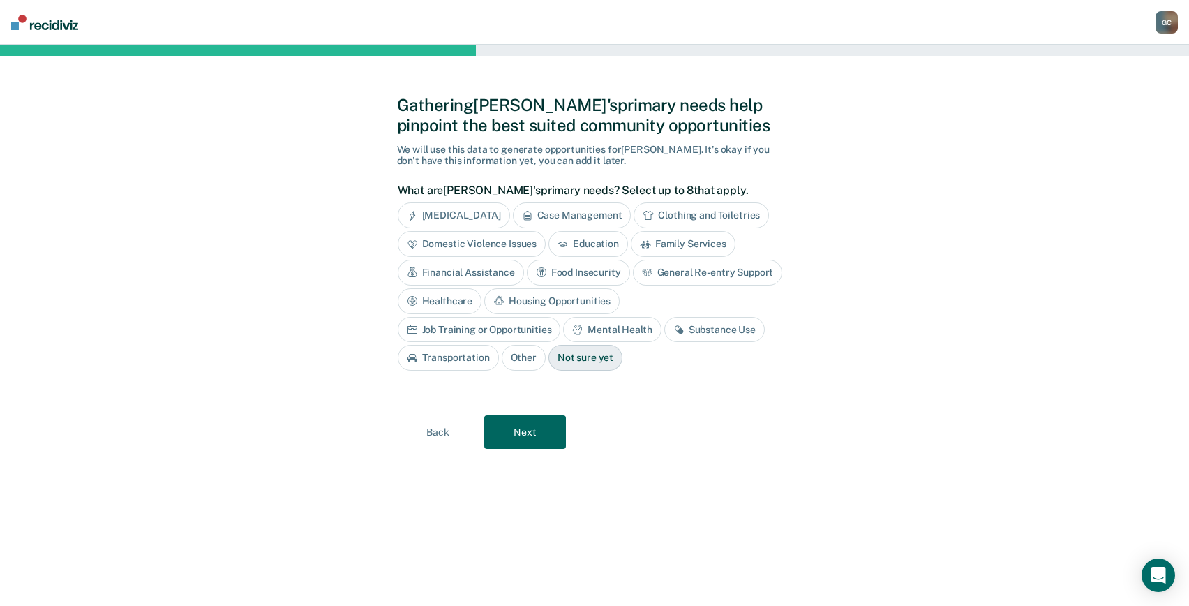
click at [563, 329] on div "Mental Health" at bounding box center [612, 330] width 98 height 26
click at [680, 332] on div "Substance Use" at bounding box center [730, 330] width 101 height 26
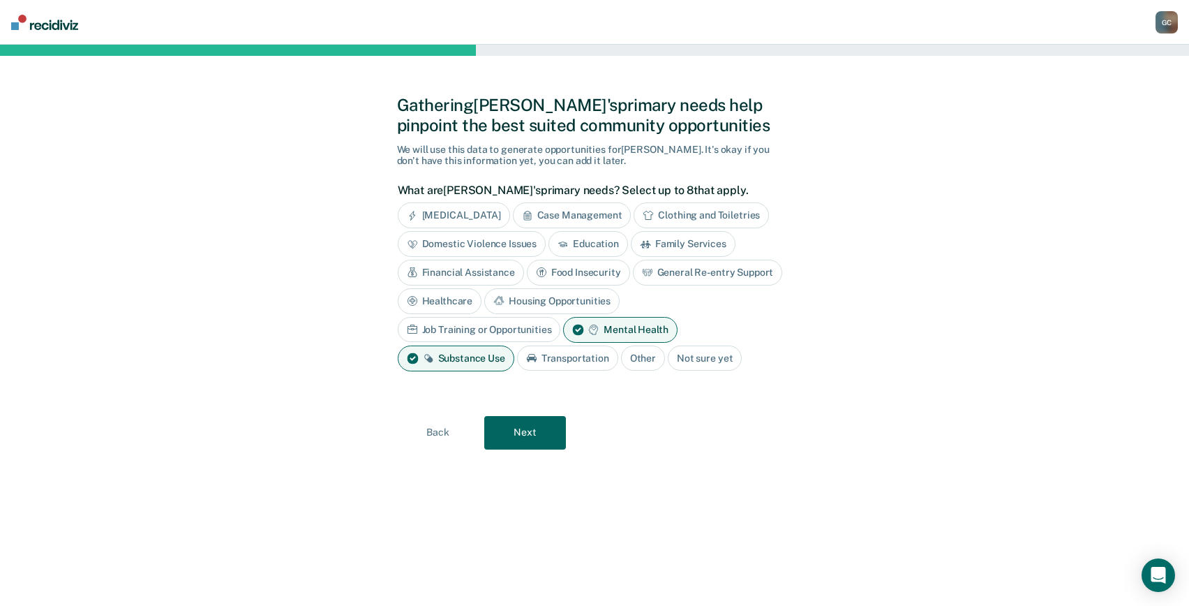
click at [668, 271] on div "General Re-entry Support" at bounding box center [708, 273] width 150 height 26
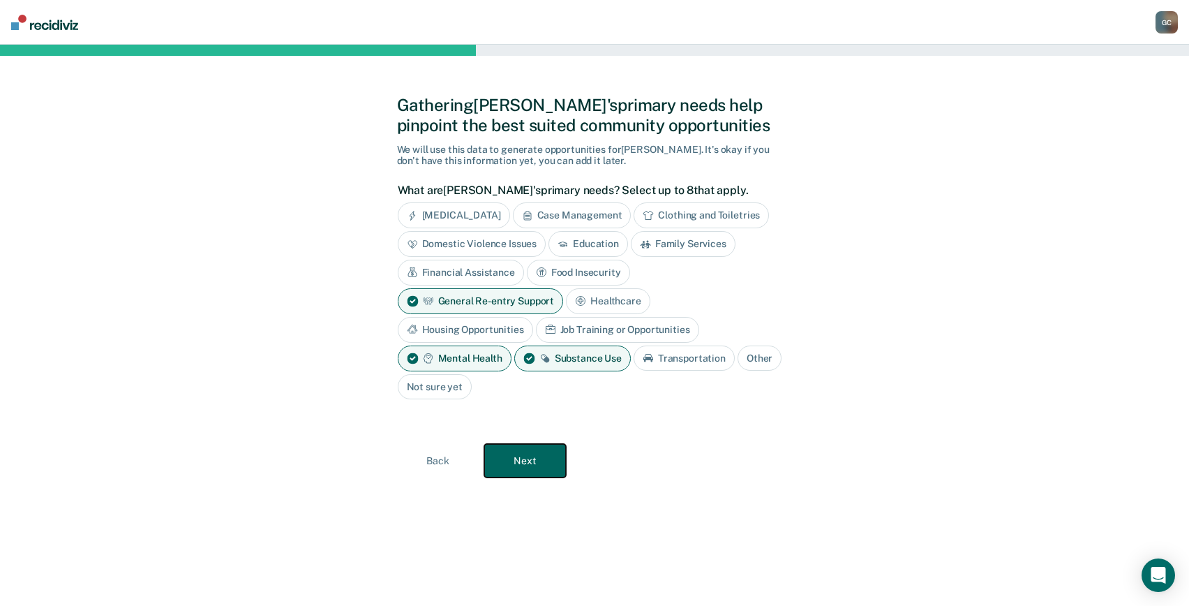
click at [523, 459] on button "Next" at bounding box center [525, 461] width 82 height 34
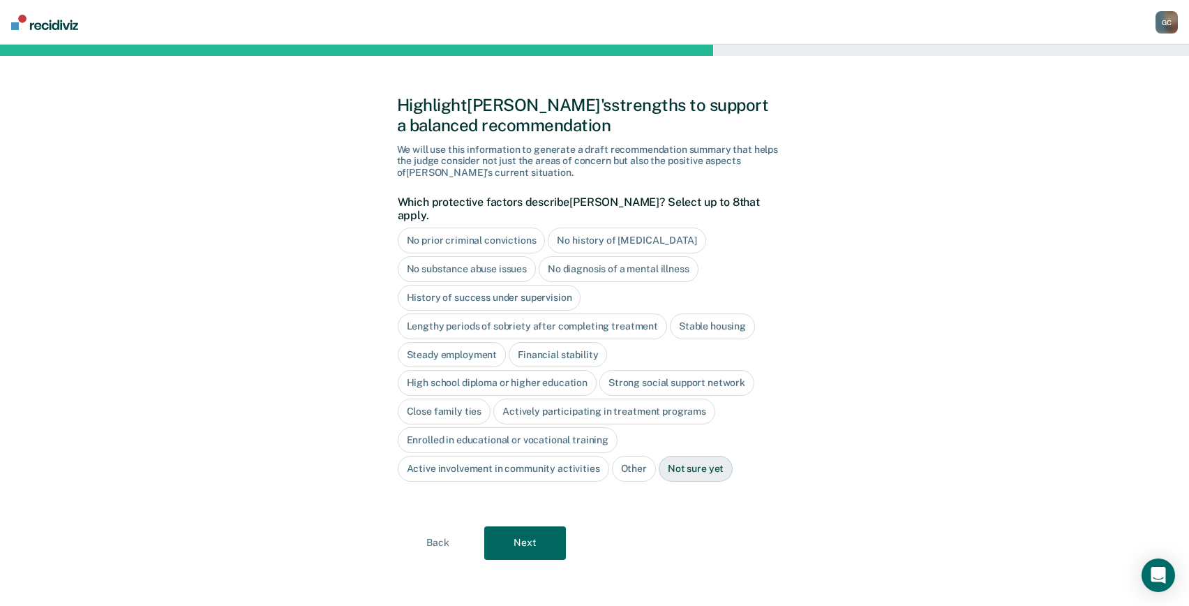
click at [694, 313] on div "Stable housing" at bounding box center [712, 326] width 85 height 26
click at [475, 343] on div "Steady employment" at bounding box center [452, 355] width 109 height 26
click at [570, 342] on div "Financial stability" at bounding box center [574, 355] width 98 height 26
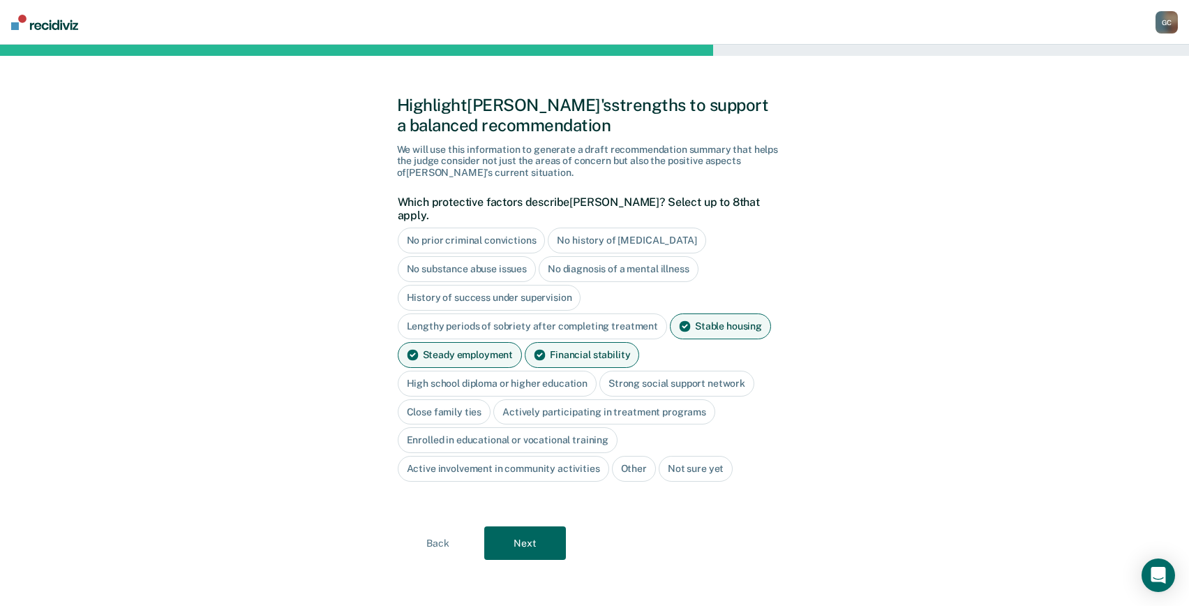
click at [528, 371] on div "High school diploma or higher education" at bounding box center [498, 384] width 200 height 26
click at [708, 371] on div "Strong social support network" at bounding box center [693, 384] width 155 height 26
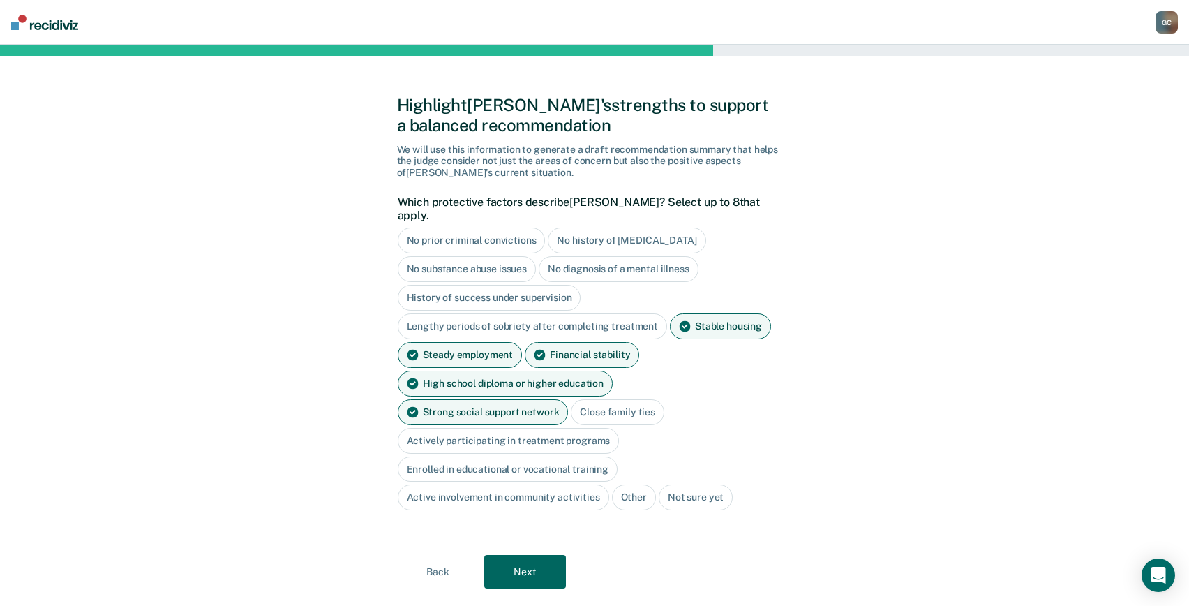
click at [571, 399] on div "Close family ties" at bounding box center [618, 412] width 94 height 26
click at [558, 428] on div "Actively participating in treatment programs" at bounding box center [509, 441] width 222 height 26
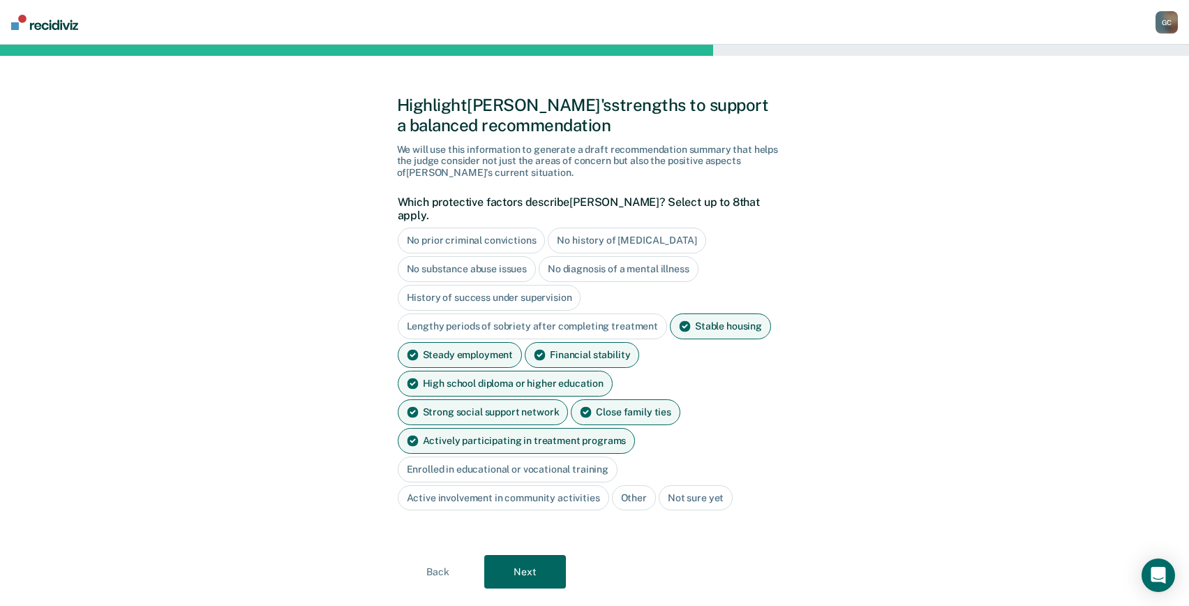
click at [525, 485] on div "Active involvement in community activities" at bounding box center [503, 498] width 211 height 26
click at [526, 556] on button "Next" at bounding box center [525, 573] width 82 height 34
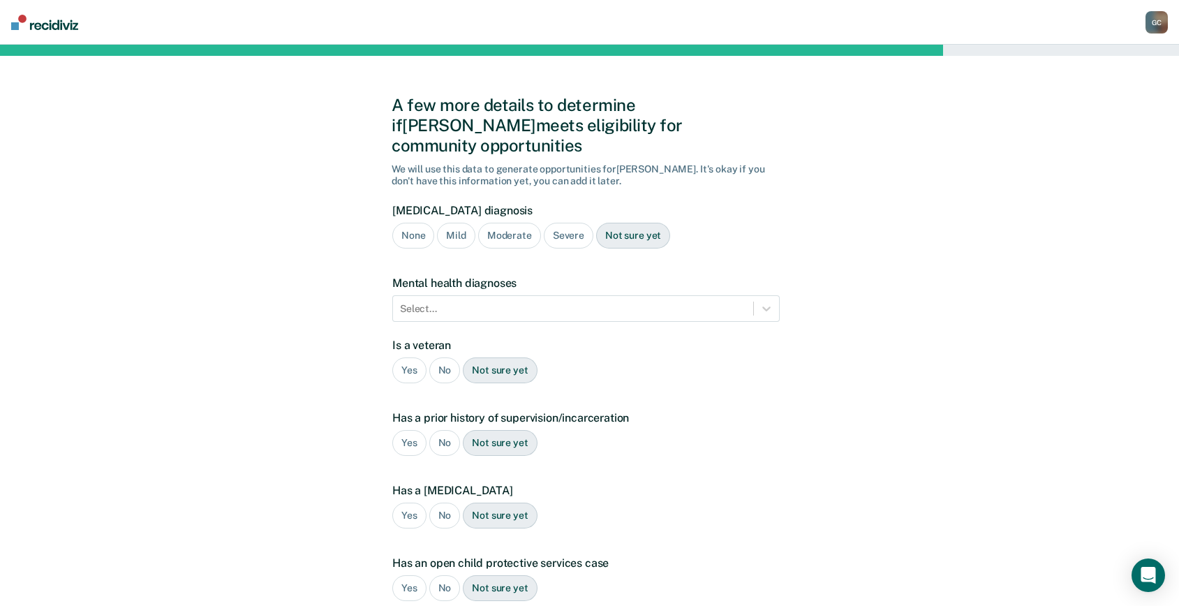
click at [502, 223] on div "Moderate" at bounding box center [509, 236] width 63 height 26
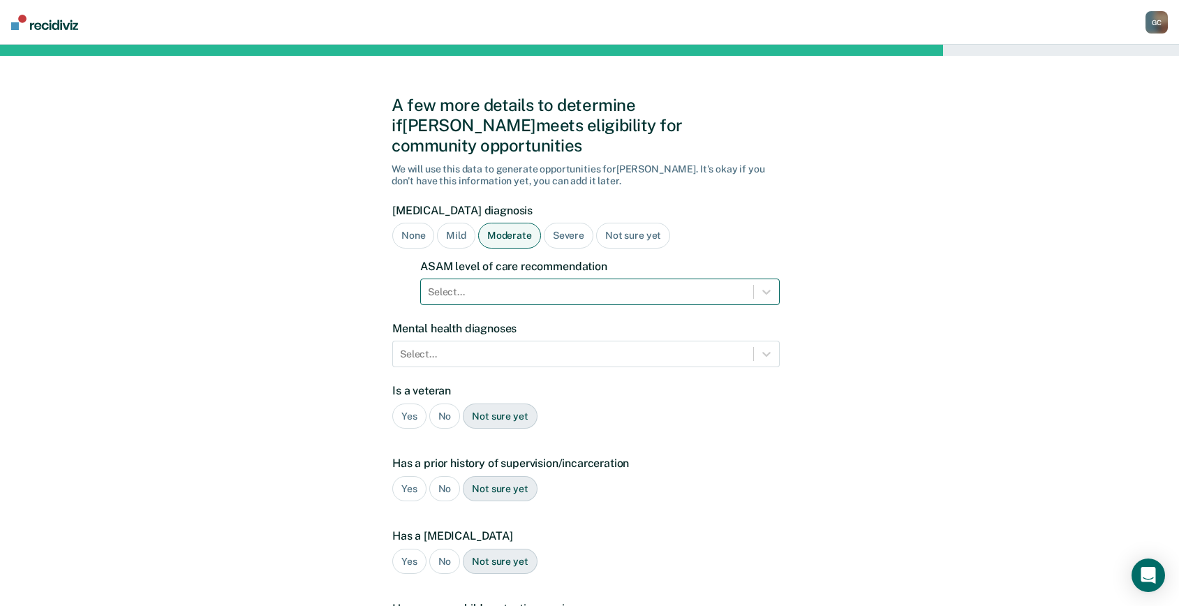
click at [461, 285] on div at bounding box center [587, 292] width 318 height 15
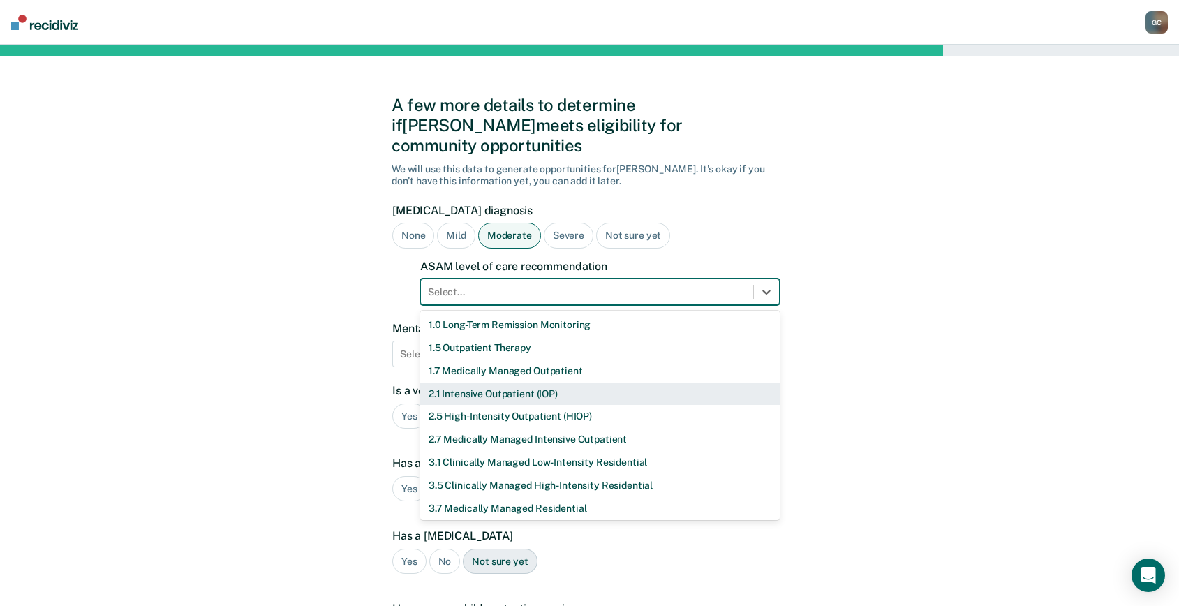
click at [493, 382] on div "2.1 Intensive Outpatient (IOP)" at bounding box center [599, 393] width 359 height 23
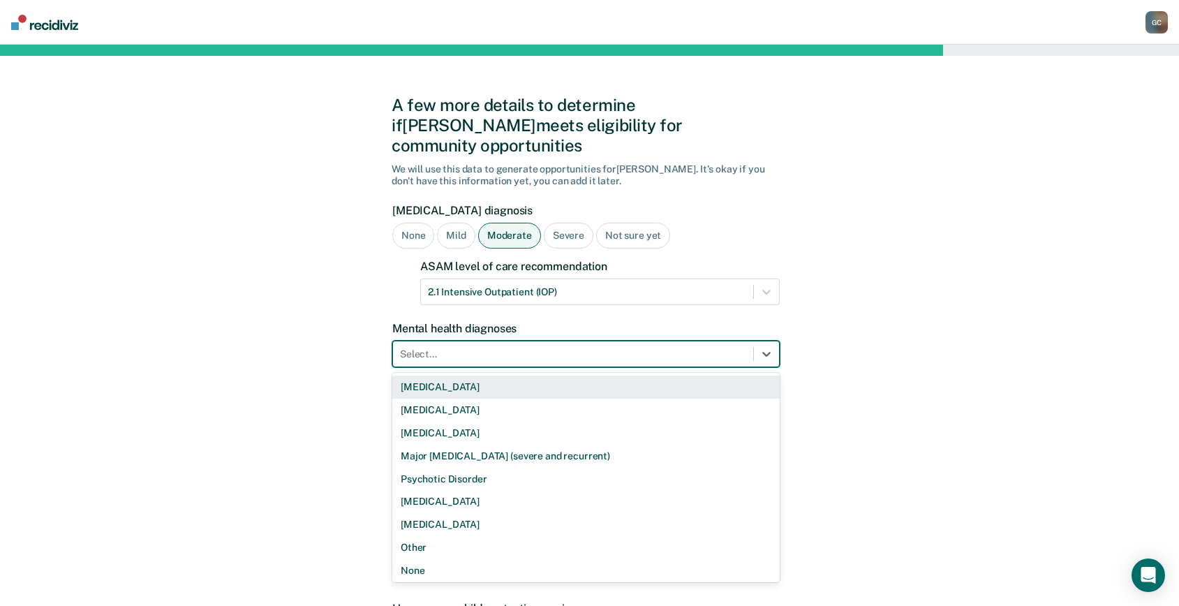
click at [460, 347] on div at bounding box center [573, 354] width 346 height 15
click at [440, 375] on div "[MEDICAL_DATA]" at bounding box center [585, 386] width 387 height 23
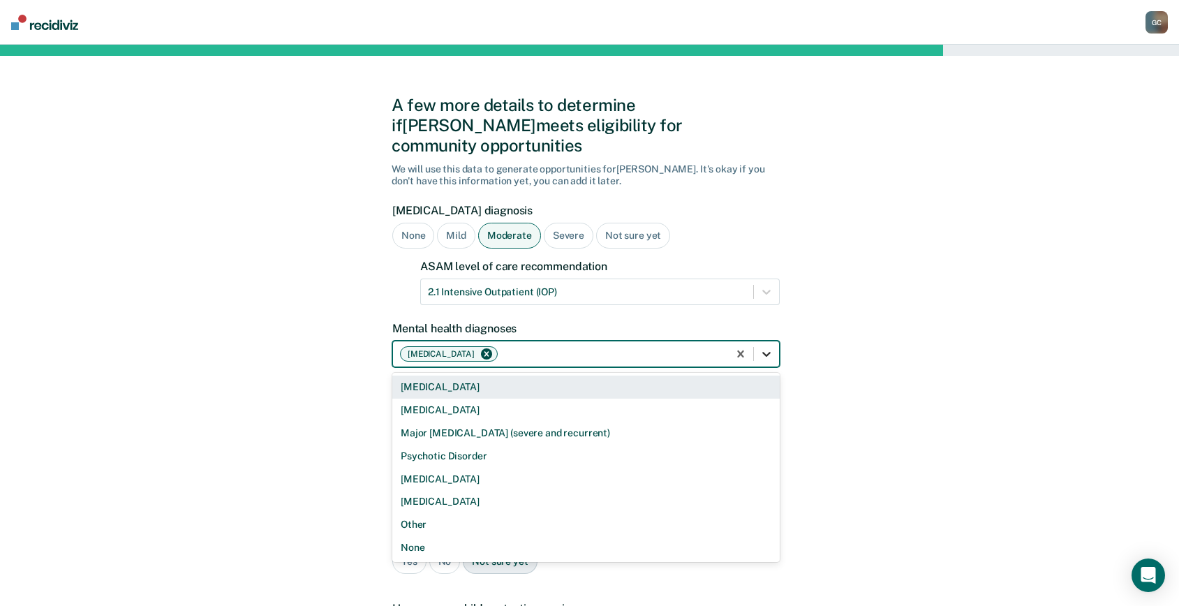
click at [770, 347] on icon at bounding box center [766, 354] width 14 height 14
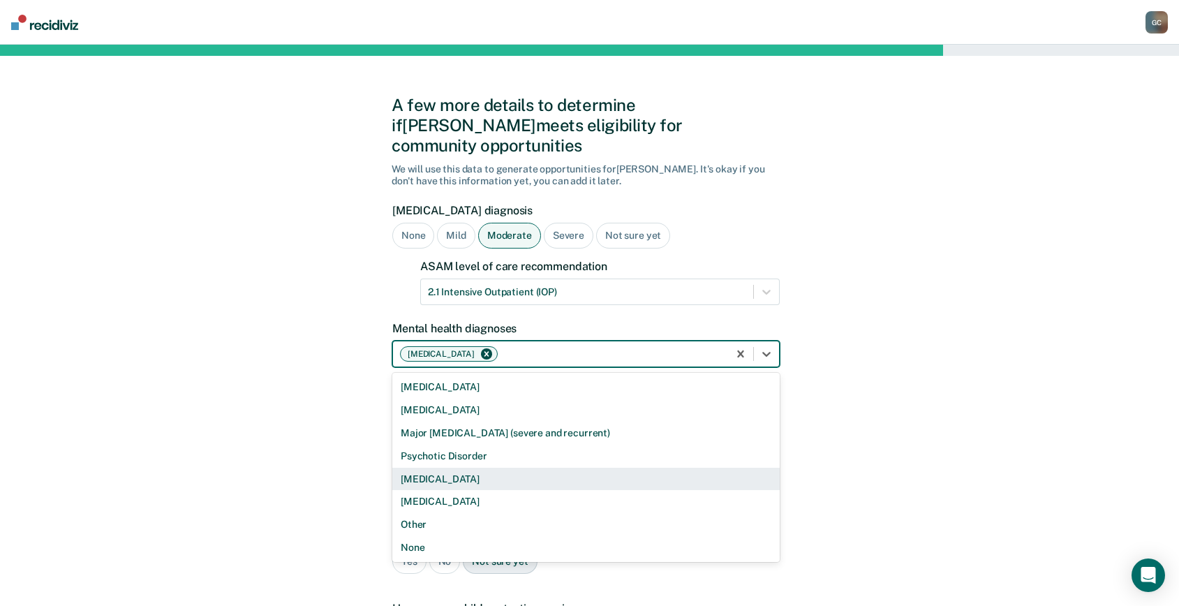
click at [480, 349] on div "Remove Bipolar Disorder" at bounding box center [486, 354] width 15 height 10
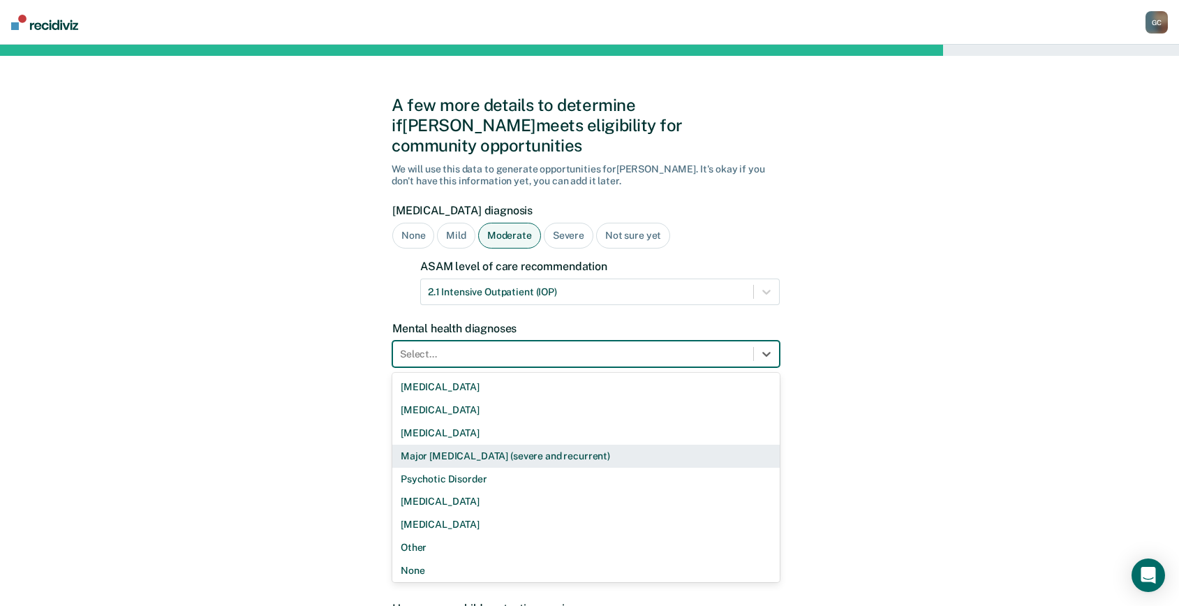
click at [507, 445] on div "Major [MEDICAL_DATA] (severe and recurrent)" at bounding box center [585, 456] width 387 height 23
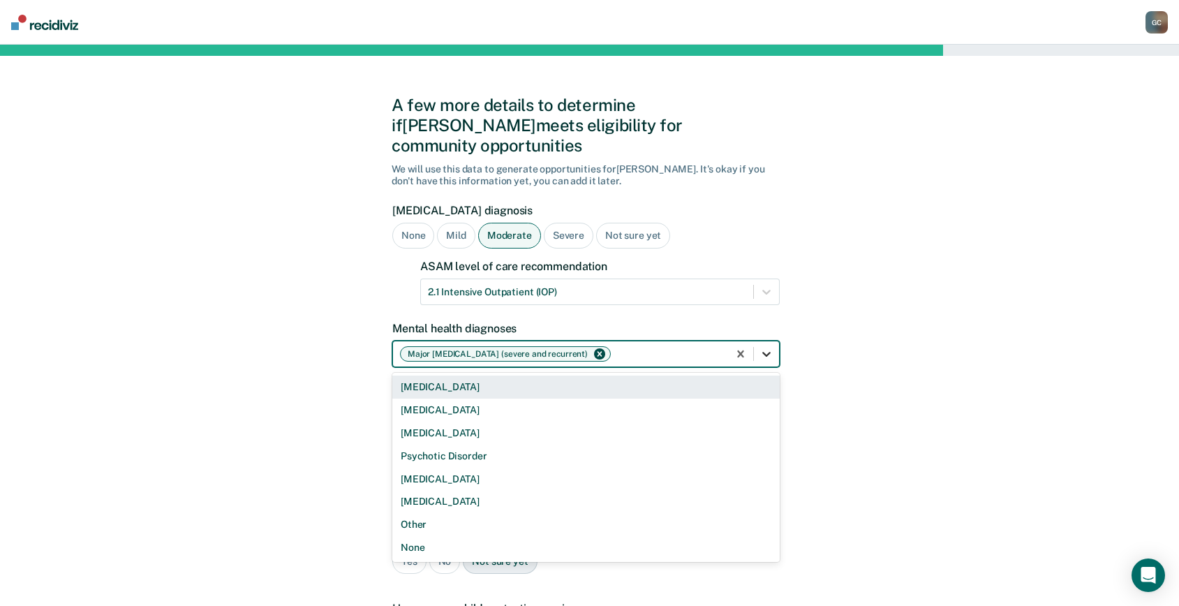
click at [773, 341] on div at bounding box center [766, 353] width 25 height 25
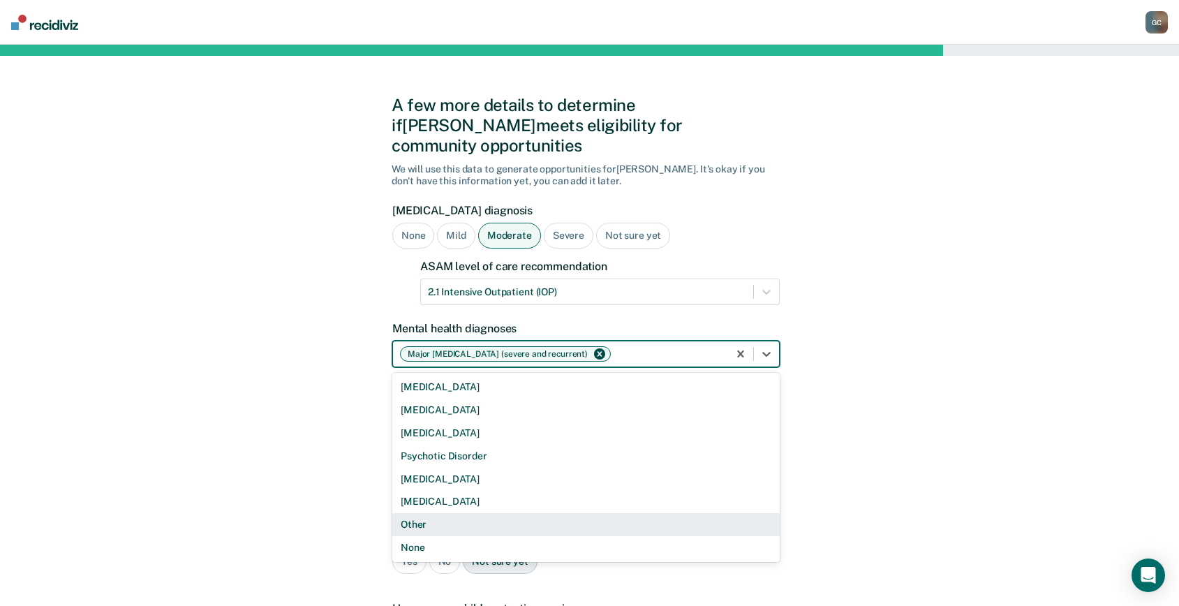
click at [449, 513] on div "Other" at bounding box center [585, 524] width 387 height 23
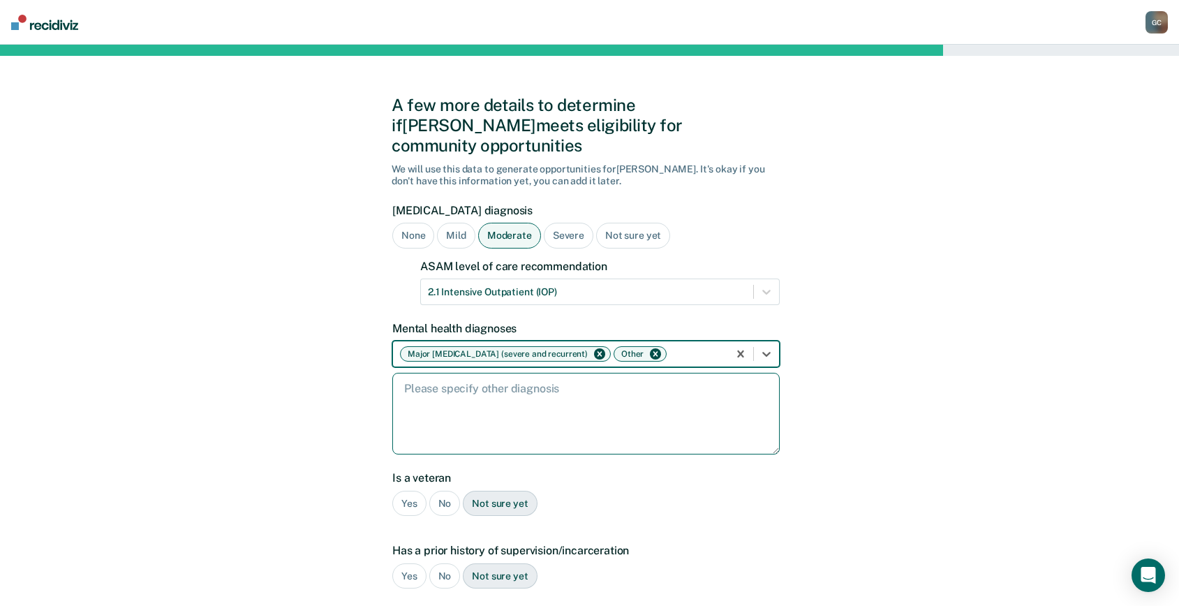
click at [417, 402] on textarea at bounding box center [585, 414] width 387 height 82
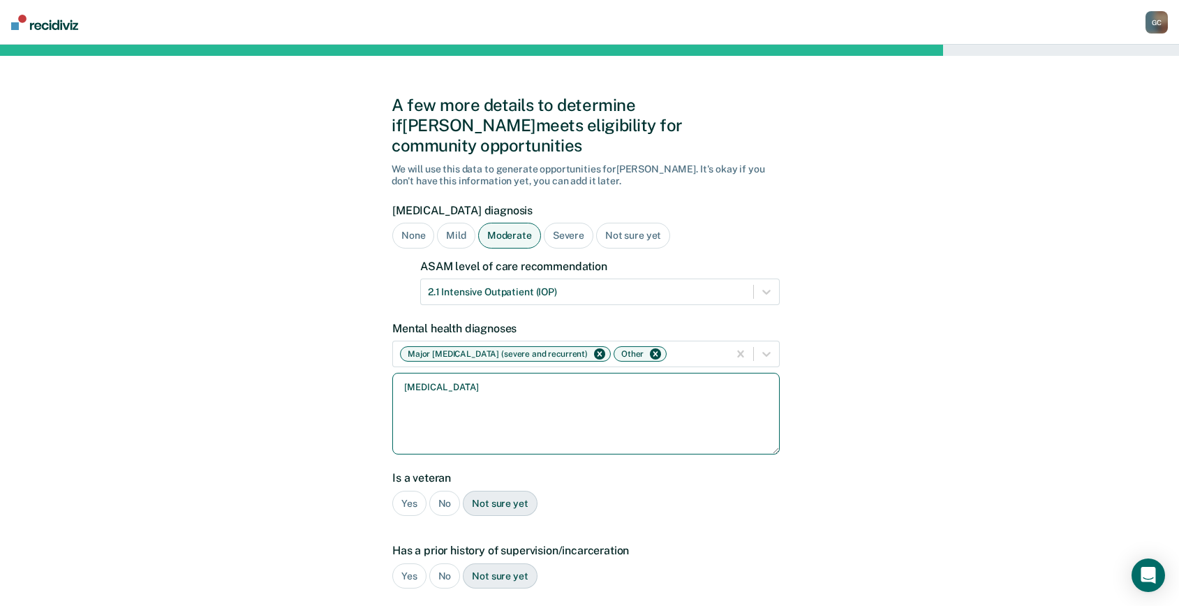
type textarea "[MEDICAL_DATA]"
click at [447, 491] on div "No" at bounding box center [444, 504] width 31 height 26
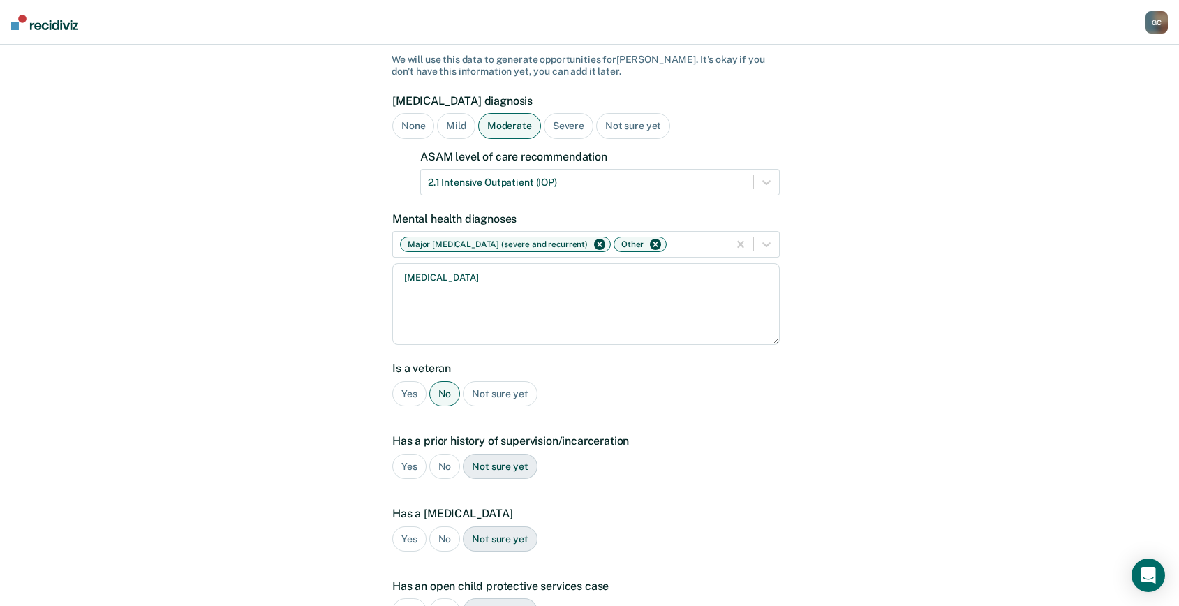
scroll to position [140, 0]
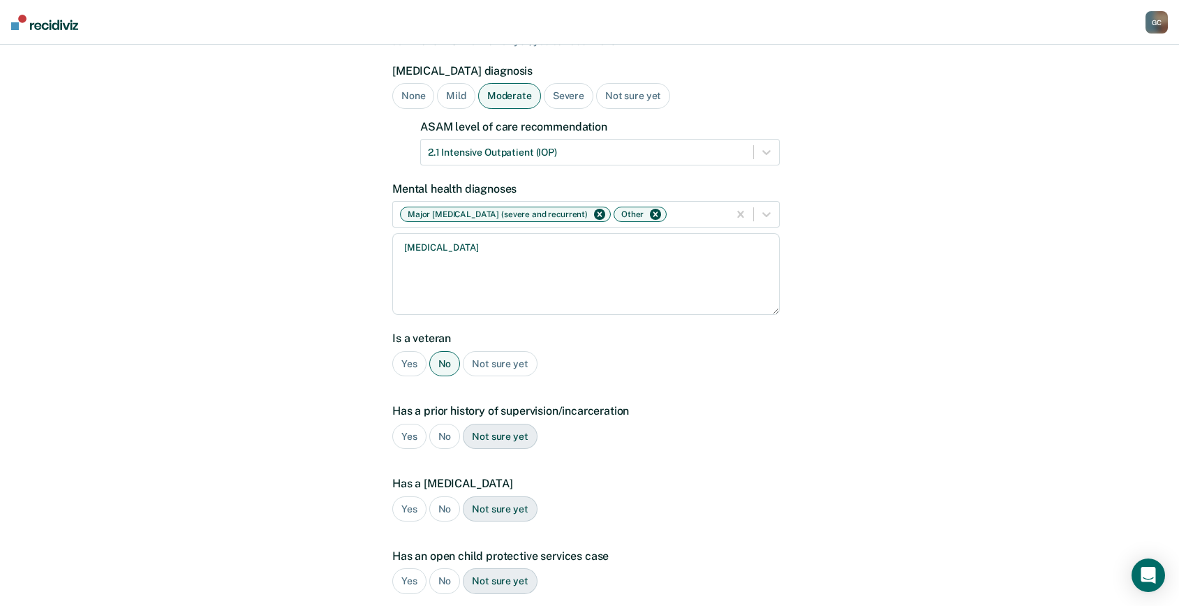
click at [409, 424] on div "Yes" at bounding box center [409, 437] width 34 height 26
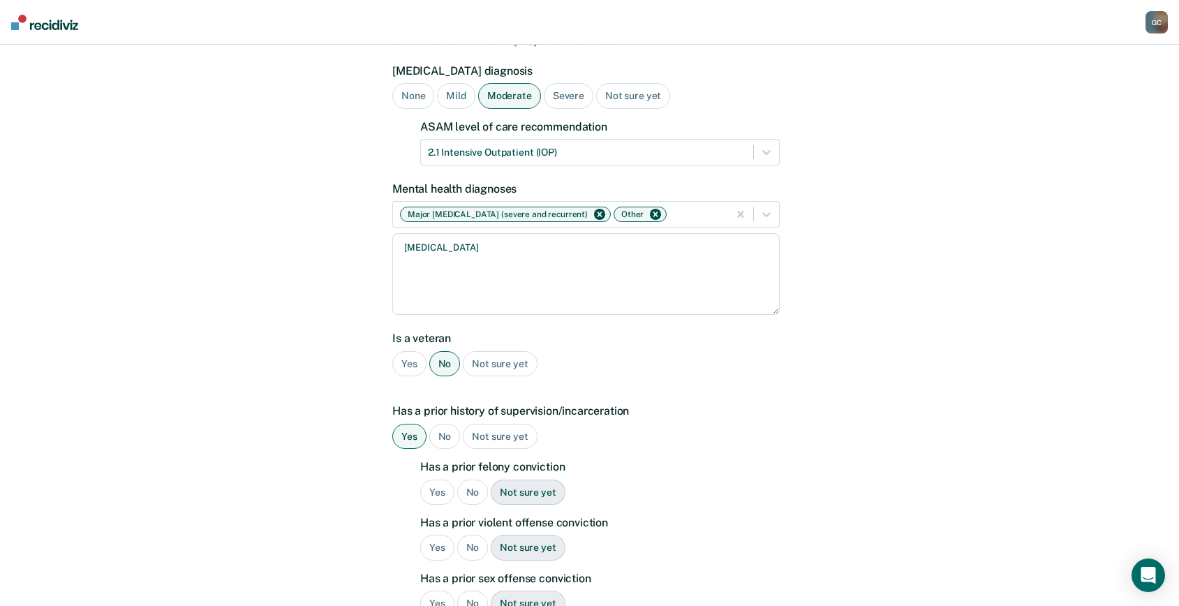
click at [431, 479] on div "Yes" at bounding box center [437, 492] width 34 height 26
click at [433, 535] on div "Yes" at bounding box center [437, 548] width 34 height 26
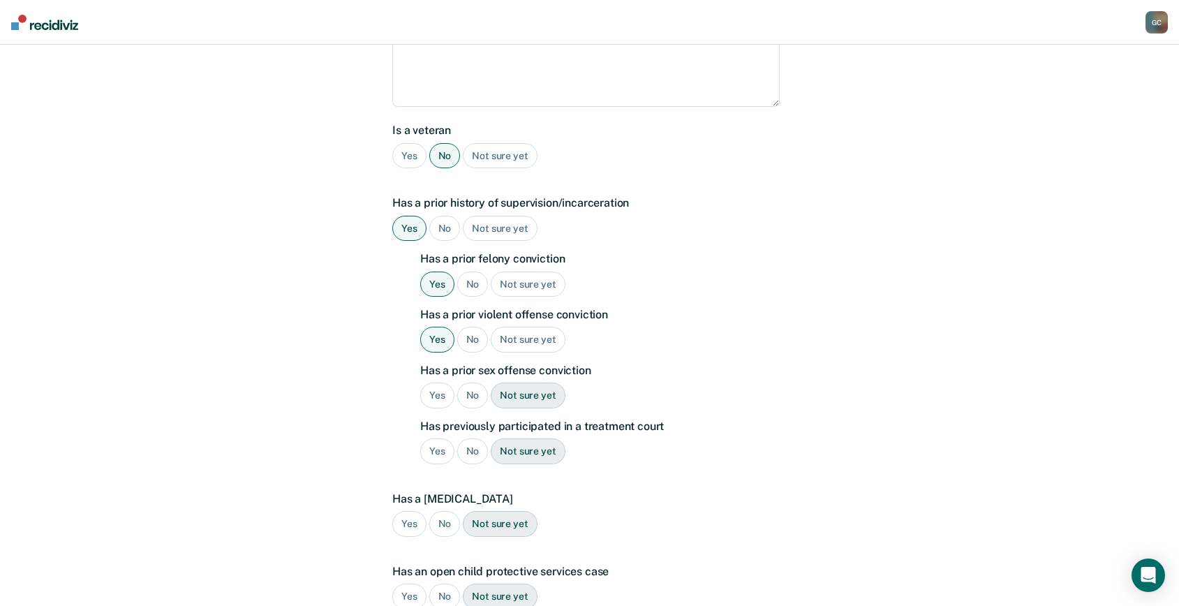
scroll to position [349, 0]
click at [478, 381] on div "No" at bounding box center [472, 394] width 31 height 26
click at [436, 437] on div "Yes" at bounding box center [437, 450] width 34 height 26
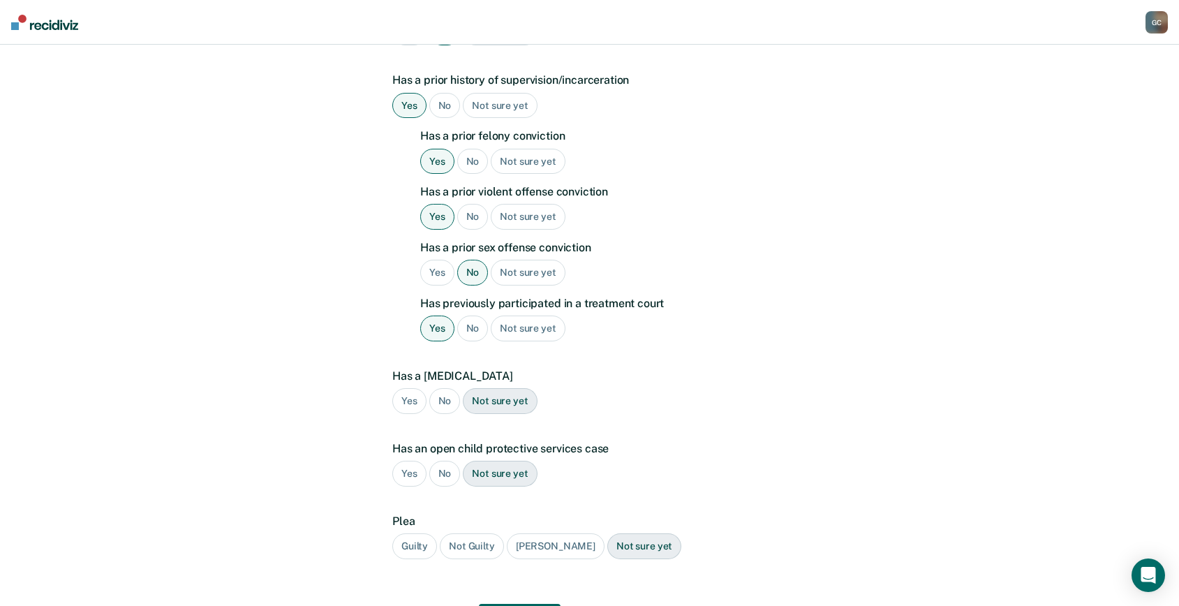
scroll to position [489, 0]
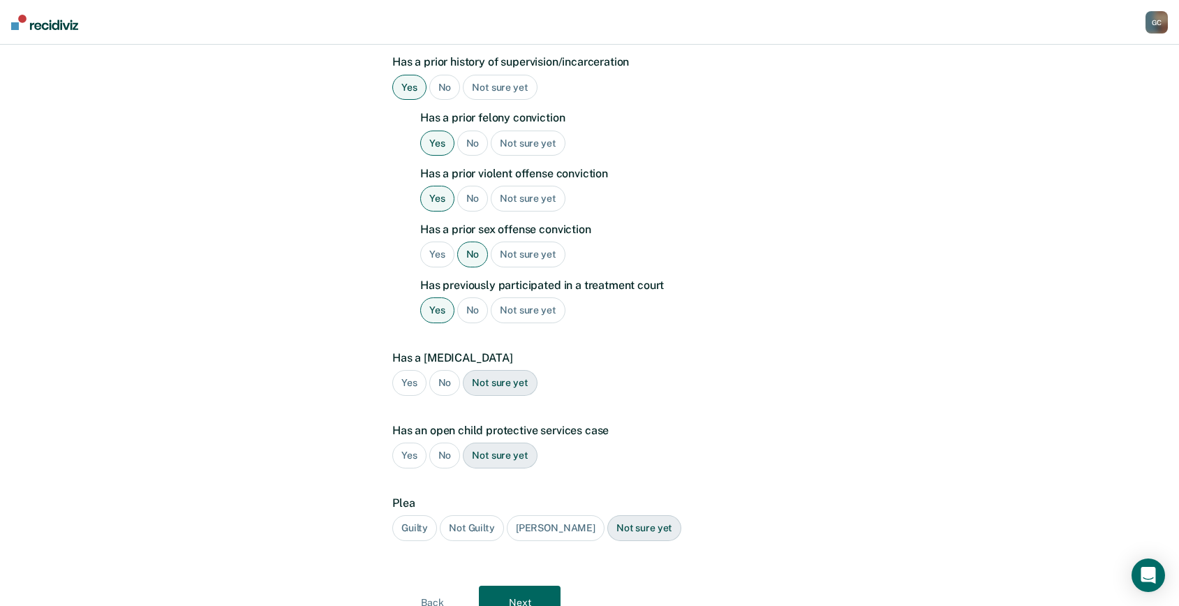
click at [444, 370] on div "No" at bounding box center [444, 383] width 31 height 26
click at [440, 442] on div "No" at bounding box center [444, 455] width 31 height 26
click at [407, 515] on div "Guilty" at bounding box center [414, 528] width 45 height 26
click at [517, 588] on button "Next" at bounding box center [520, 603] width 82 height 34
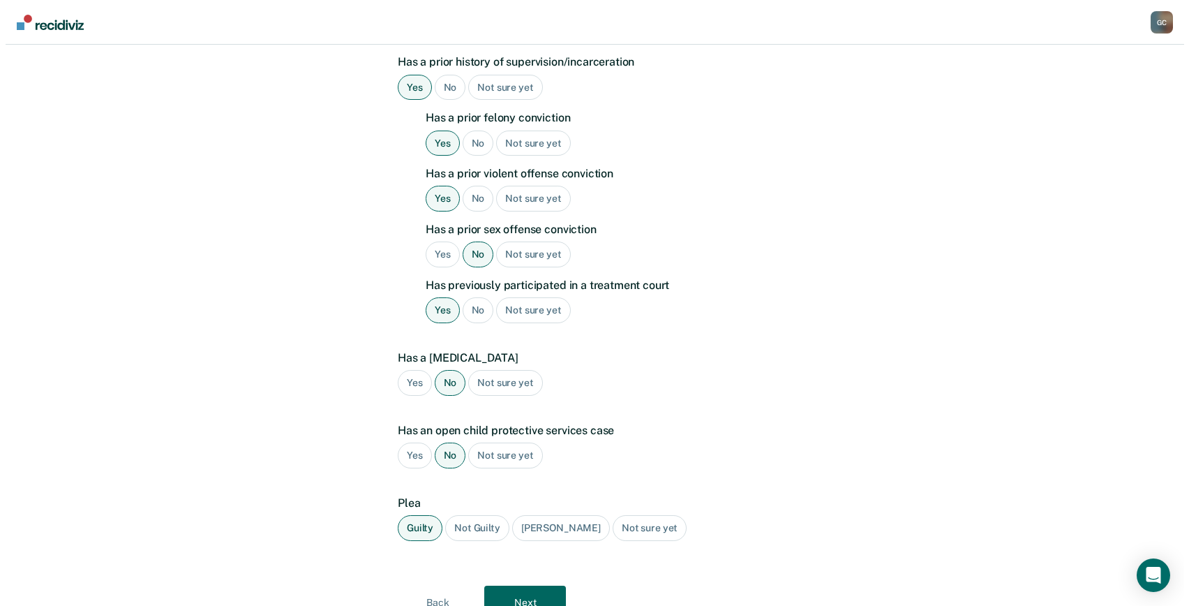
scroll to position [0, 0]
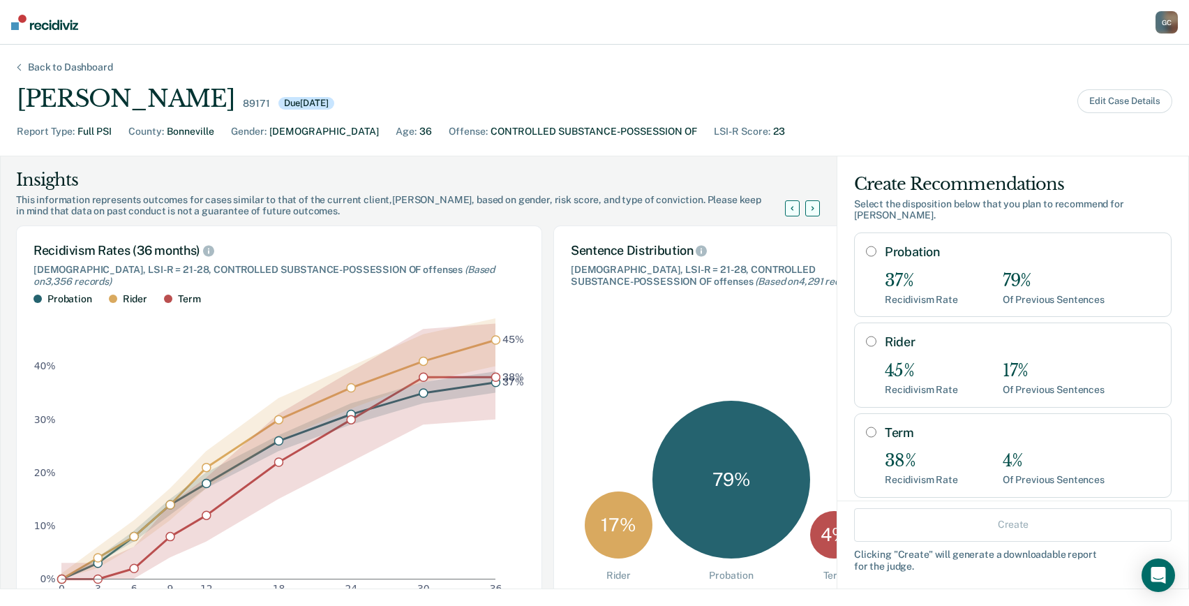
click at [866, 246] on input "Probation" at bounding box center [871, 251] width 10 height 11
radio input "true"
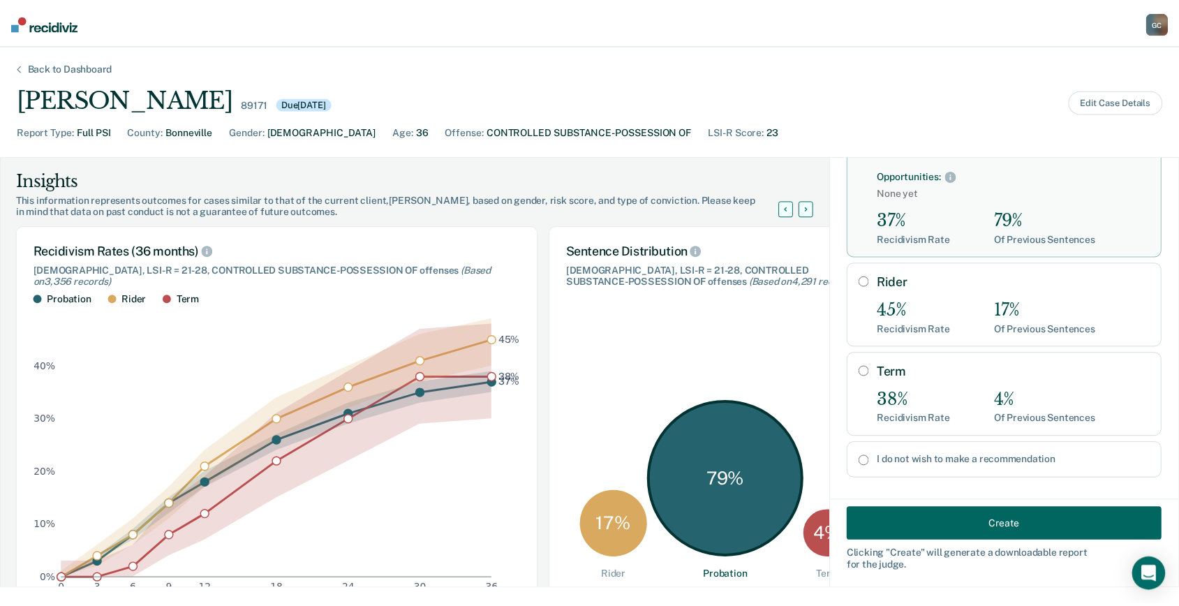
scroll to position [103, 0]
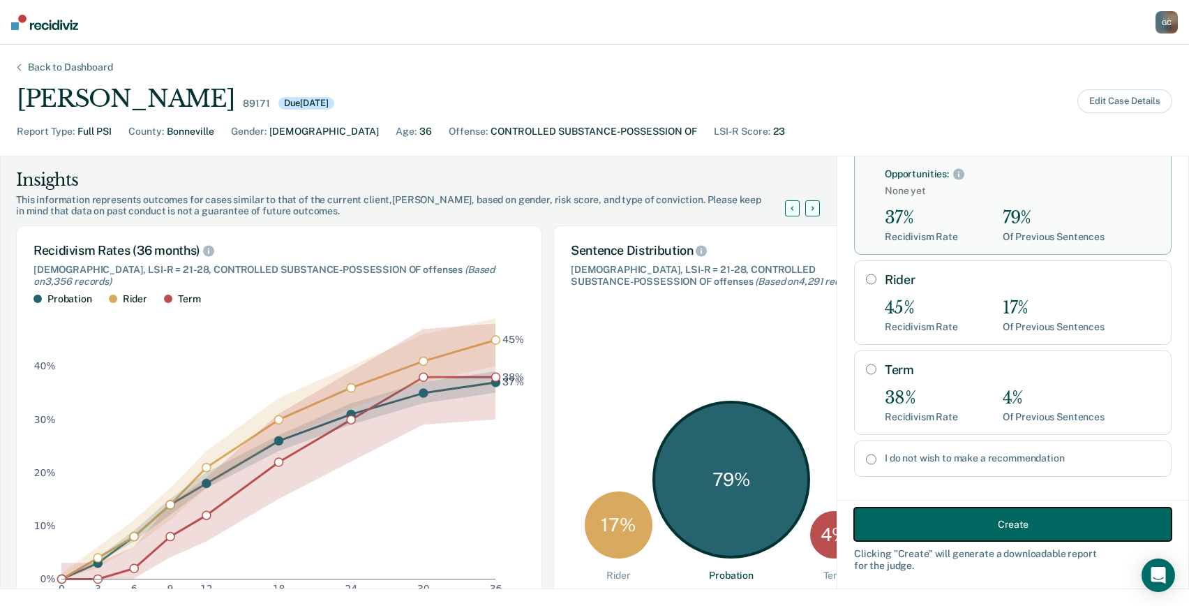
click at [893, 521] on button "Create" at bounding box center [1013, 524] width 318 height 34
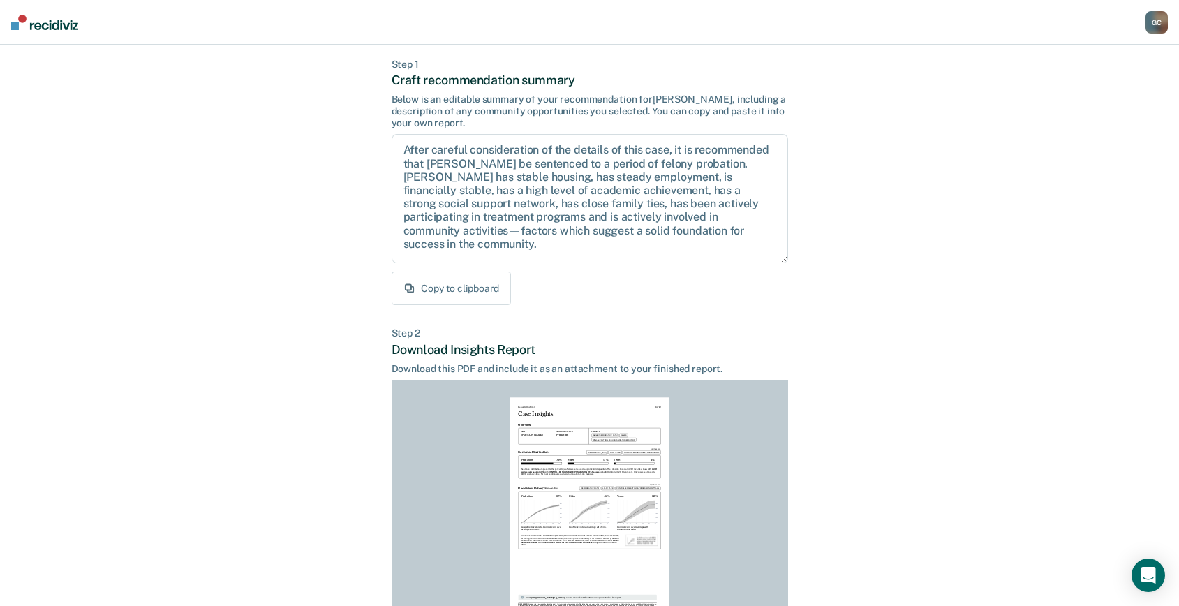
scroll to position [190, 0]
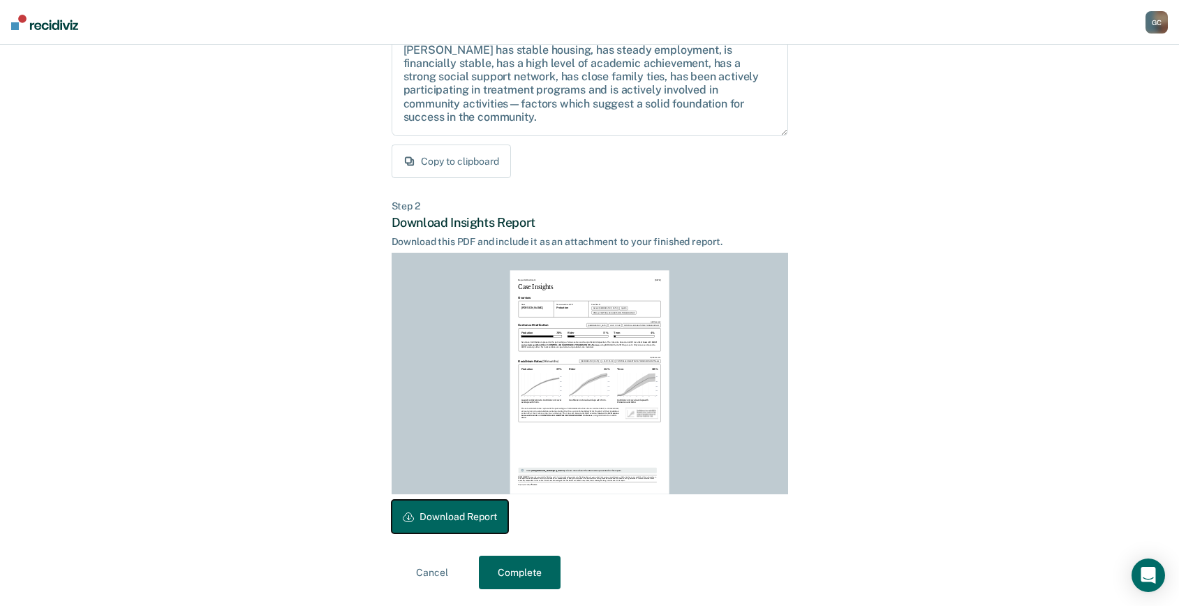
click at [429, 512] on button "Download Report" at bounding box center [450, 517] width 117 height 34
click at [513, 575] on button "Complete" at bounding box center [520, 573] width 82 height 34
